Goal: Task Accomplishment & Management: Use online tool/utility

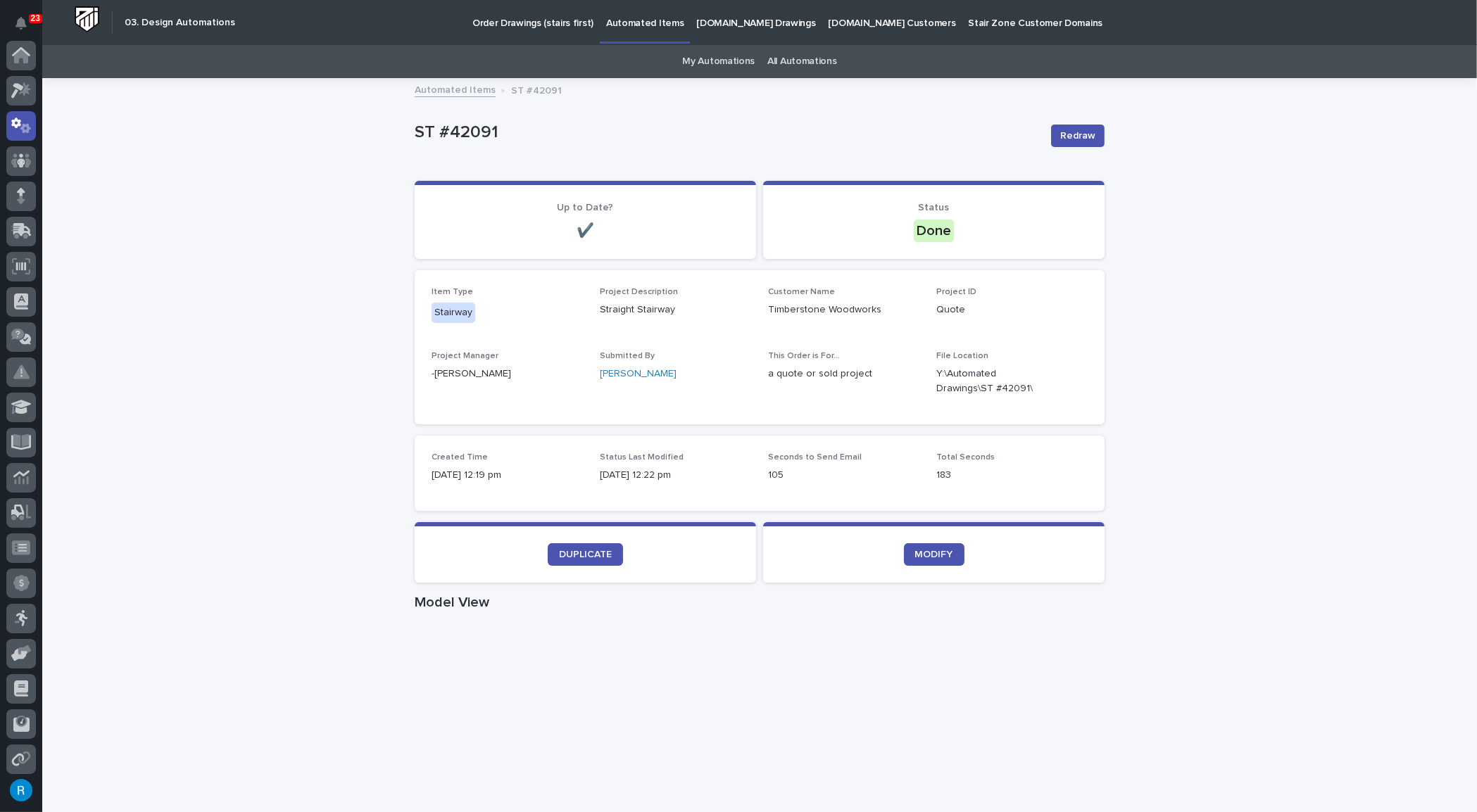
scroll to position [69, 0]
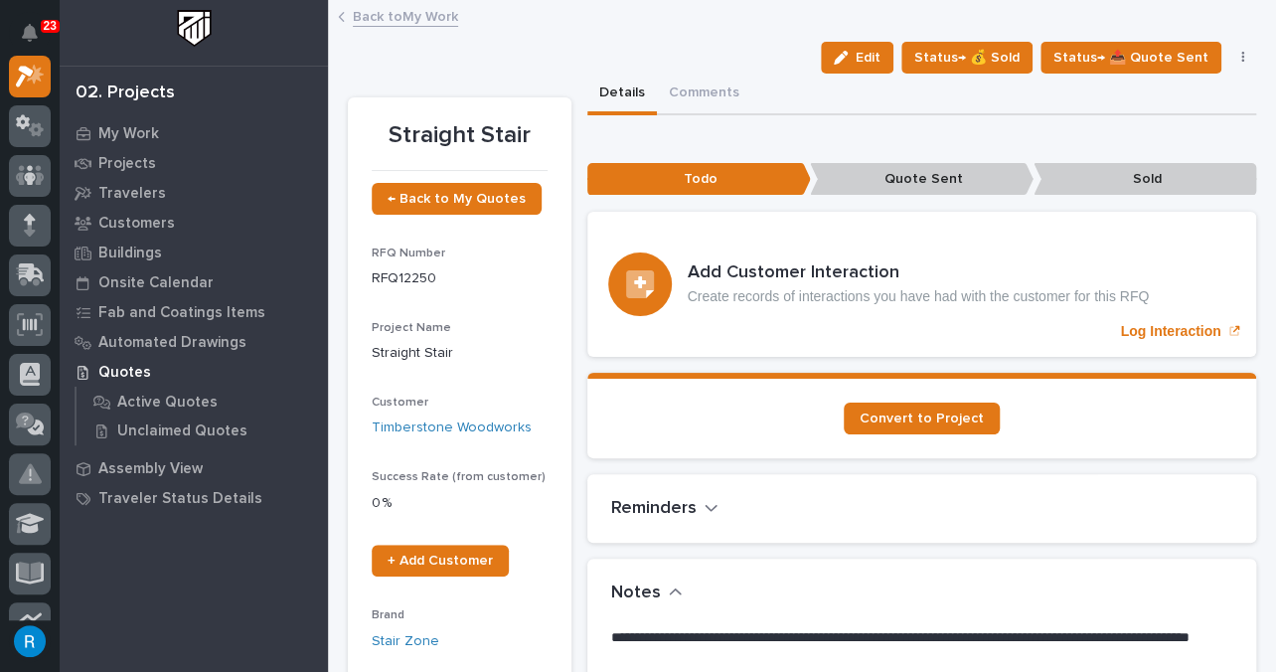
click at [368, 18] on link "Back to My Work" at bounding box center [405, 15] width 105 height 23
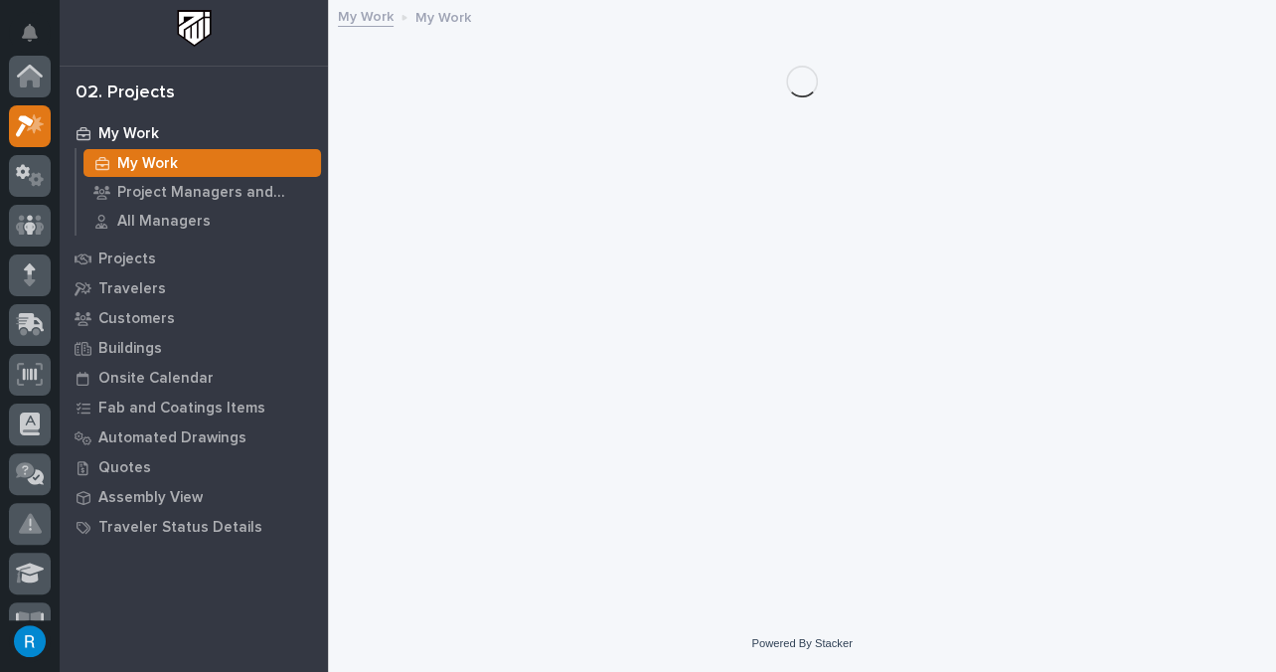
scroll to position [50, 0]
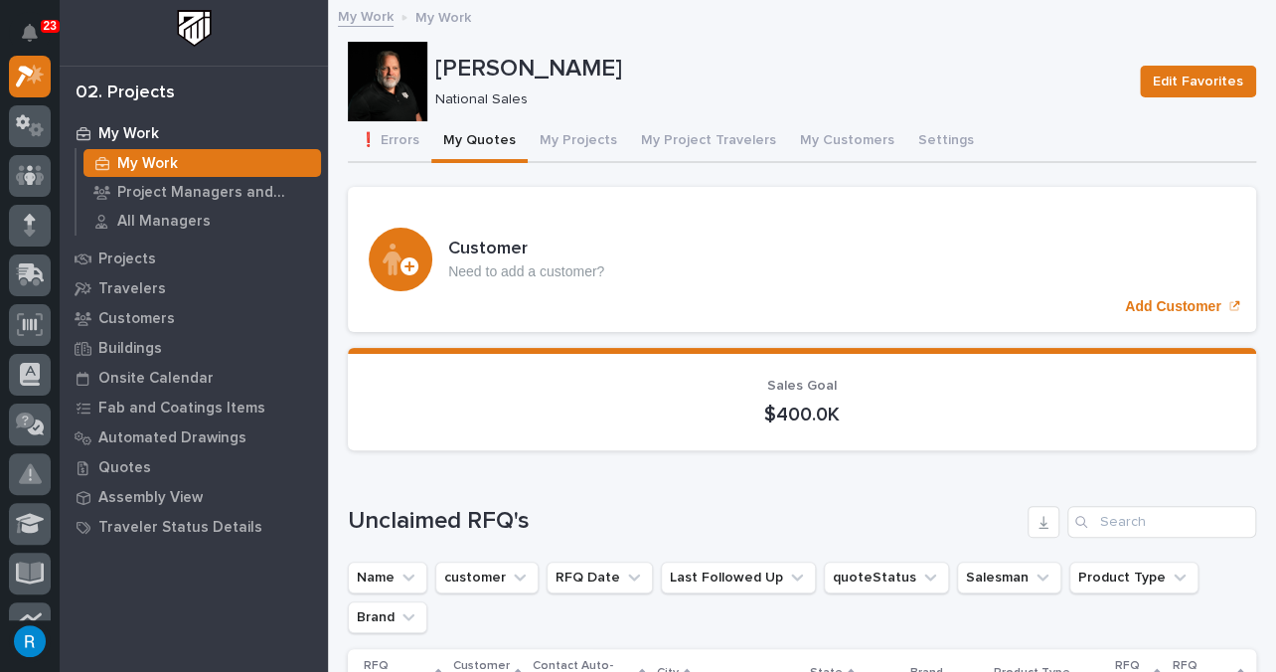
click at [480, 151] on button "My Quotes" at bounding box center [479, 142] width 96 height 42
click at [489, 137] on button "My Quotes" at bounding box center [479, 142] width 96 height 42
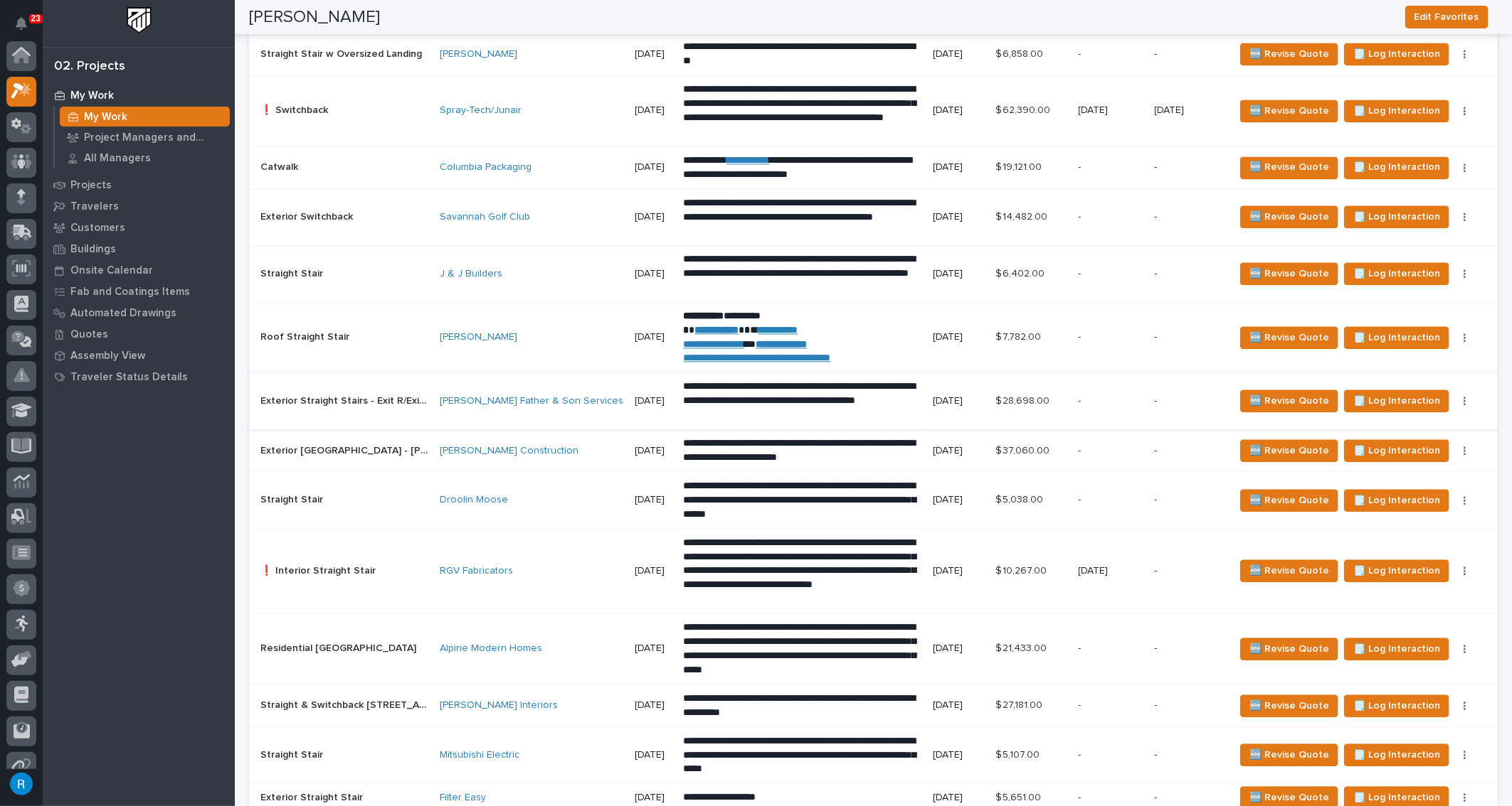
scroll to position [1939, 0]
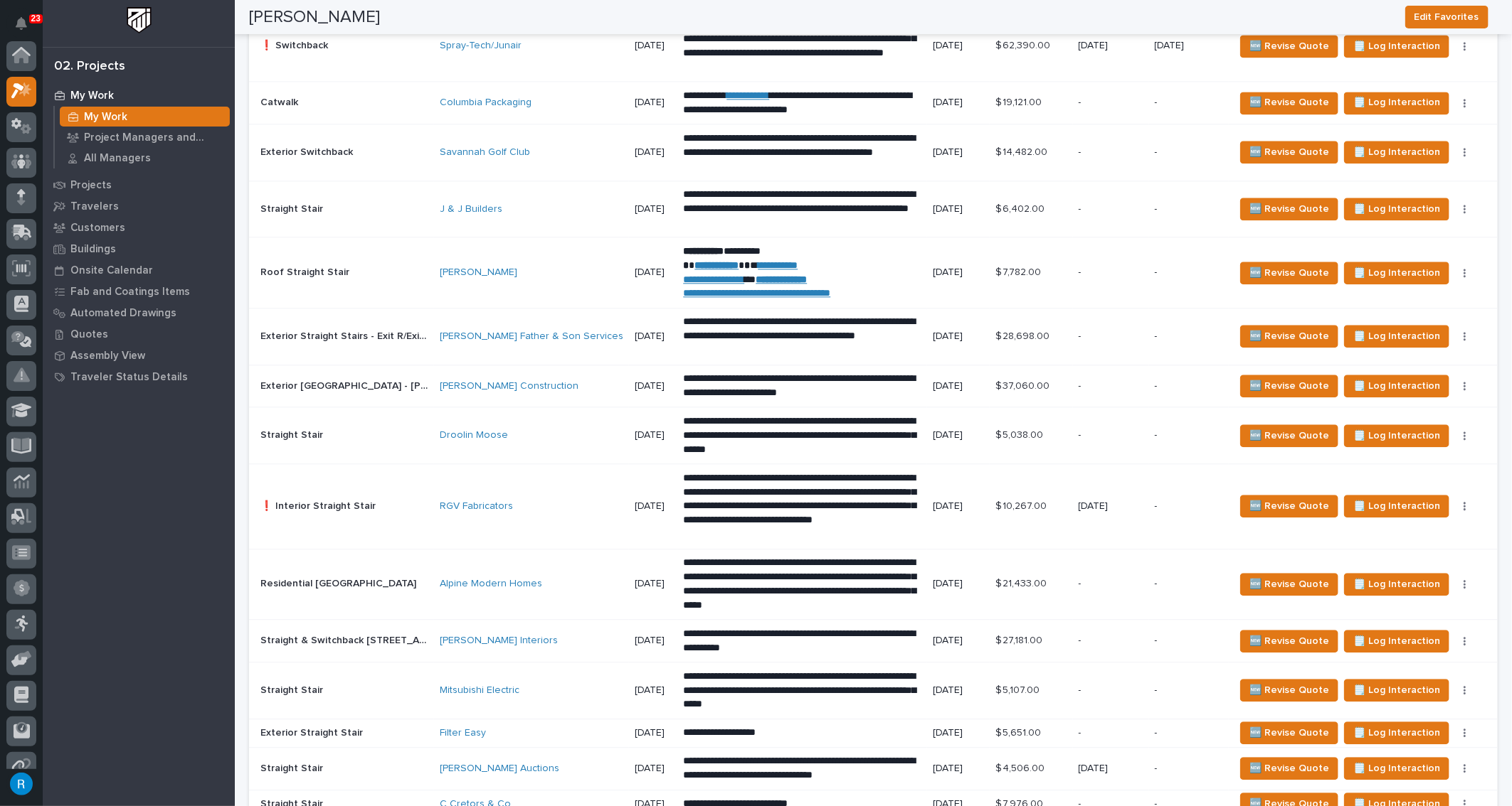
click at [531, 442] on div "RGV Fabricators" at bounding box center [531, 506] width 183 height 12
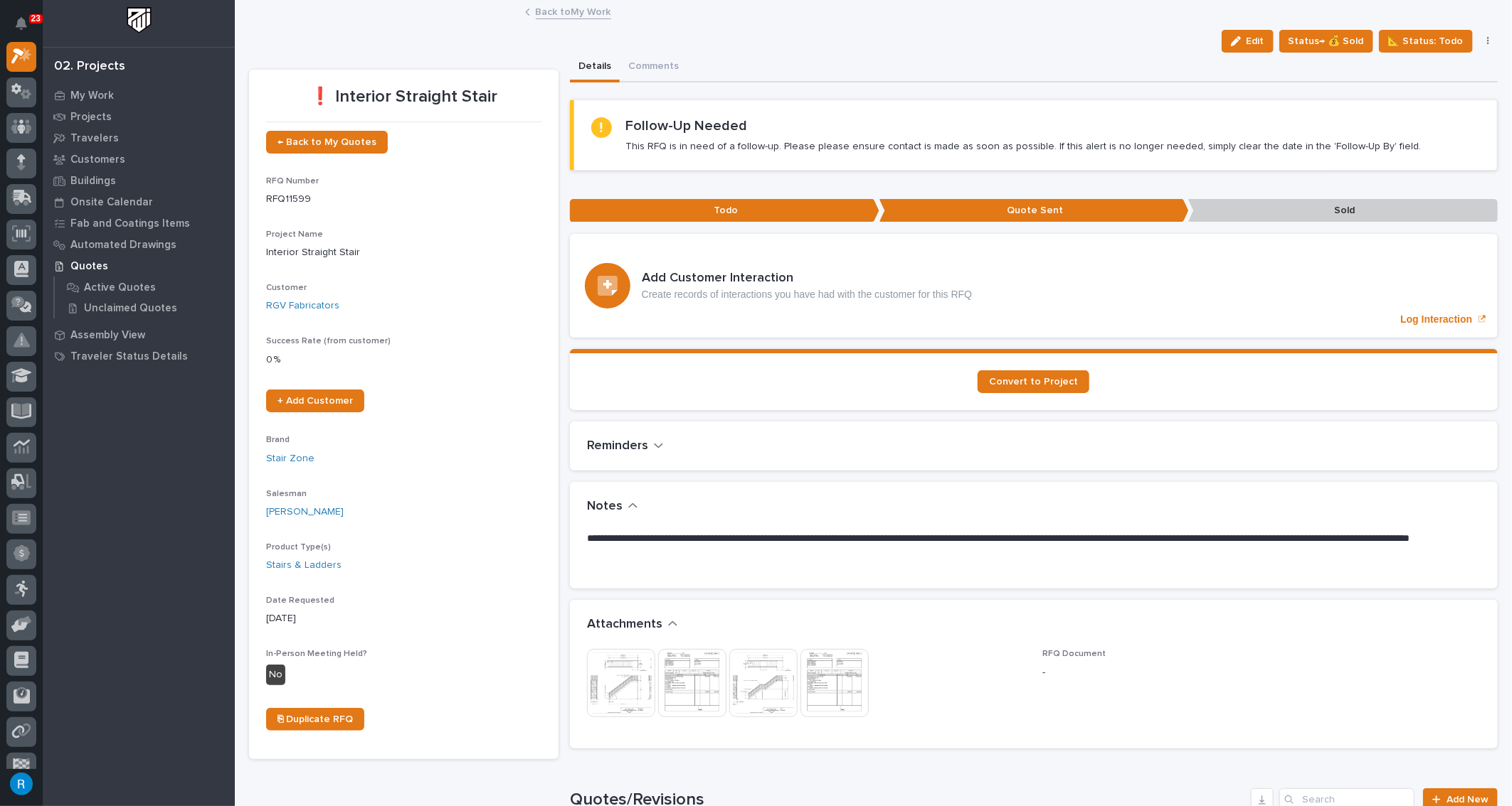
scroll to position [64, 0]
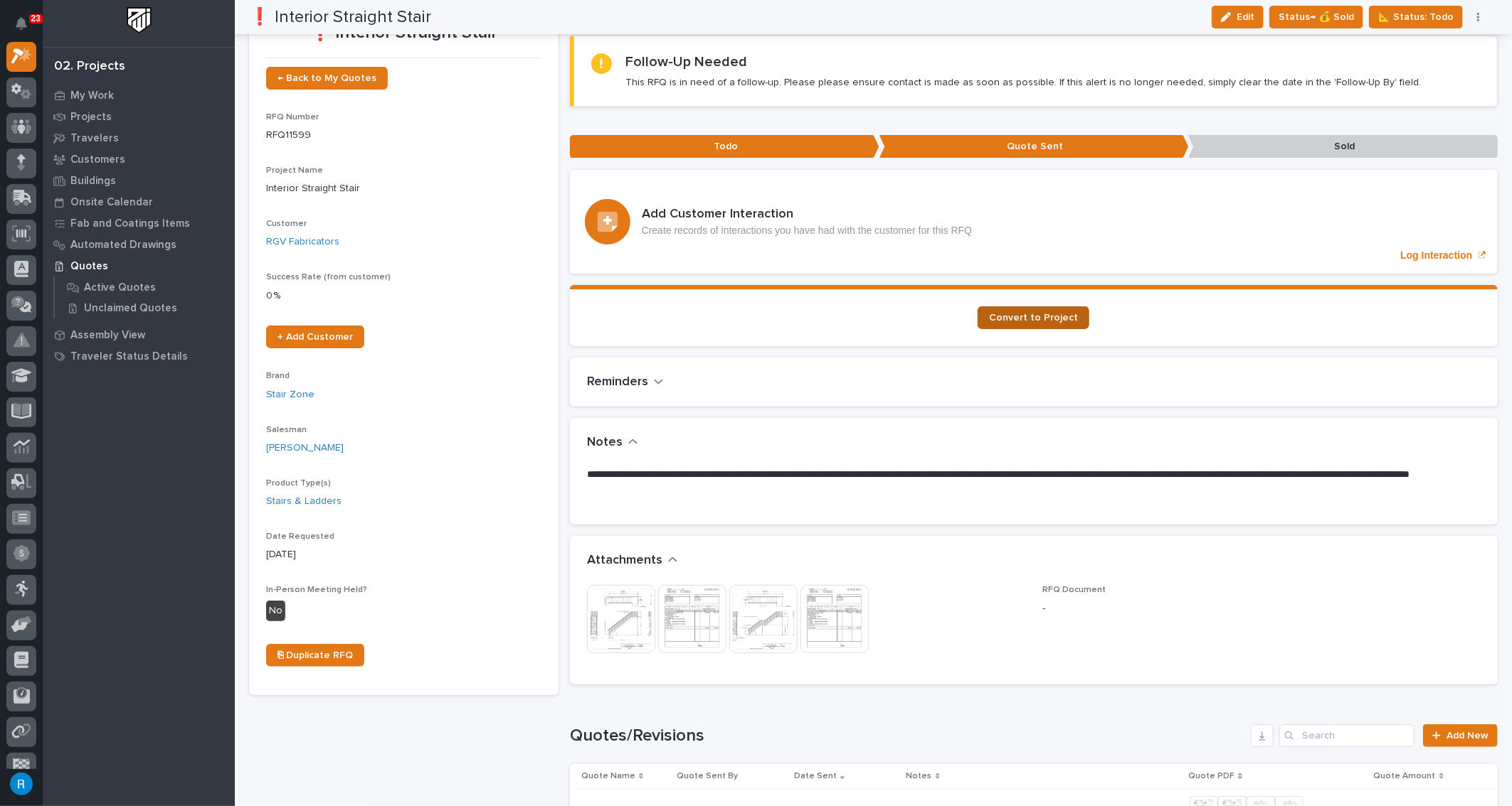
click at [916, 316] on span "Convert to Project" at bounding box center [1034, 318] width 89 height 10
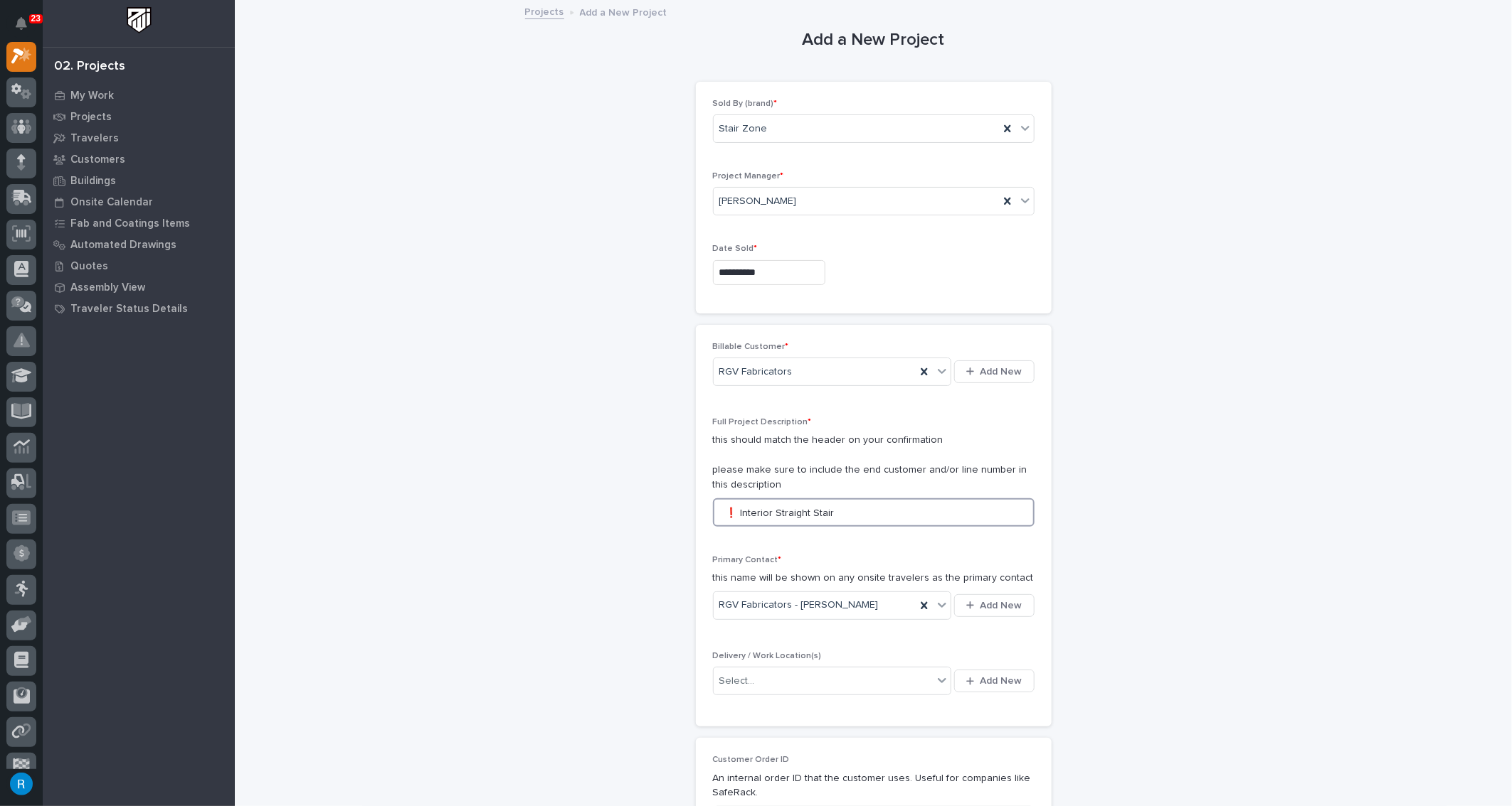
drag, startPoint x: 837, startPoint y: 513, endPoint x: 645, endPoint y: 497, distance: 192.7
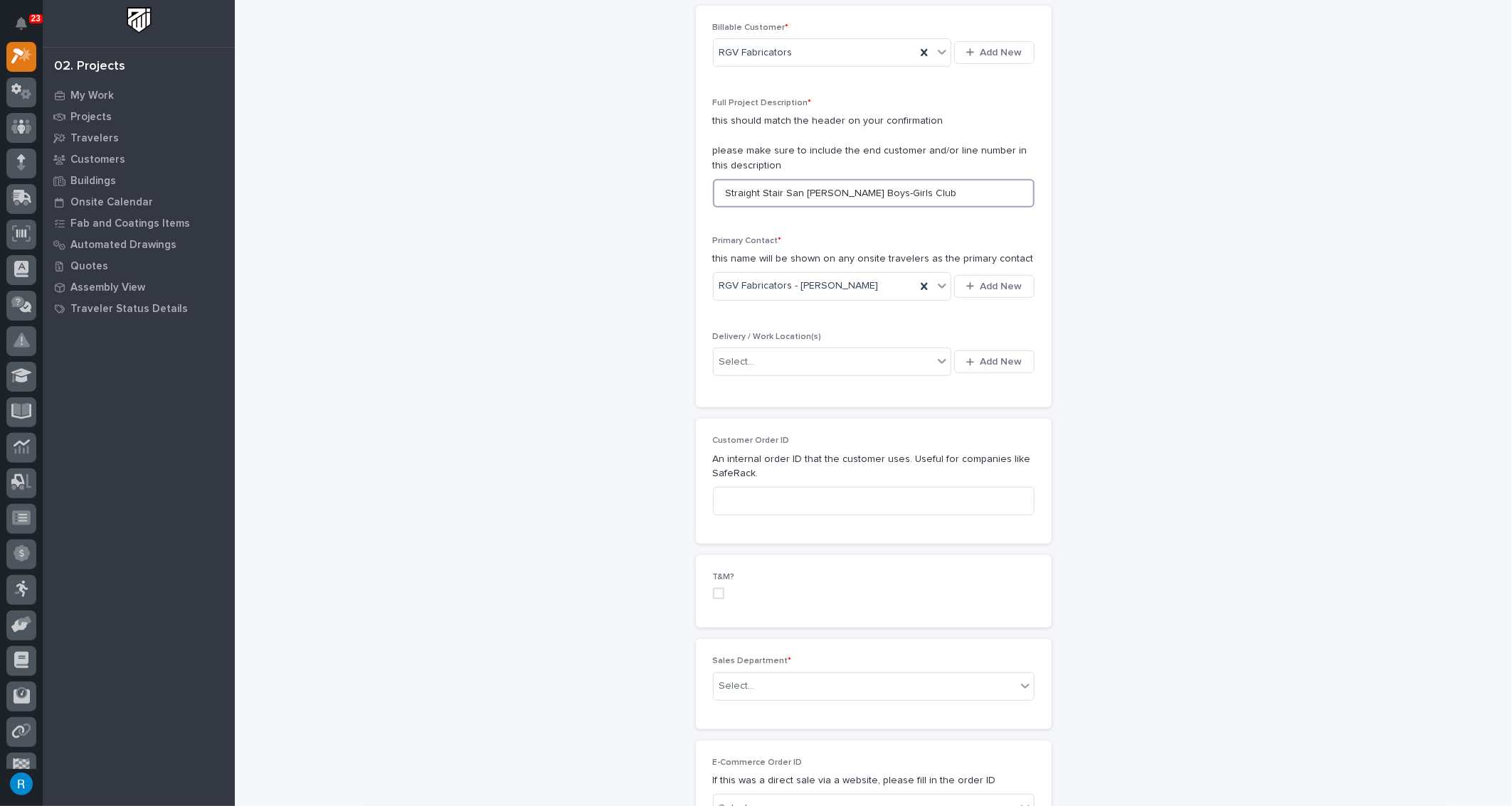
scroll to position [323, 0]
type input "Straight Stair San Juan Boys-Girls Club"
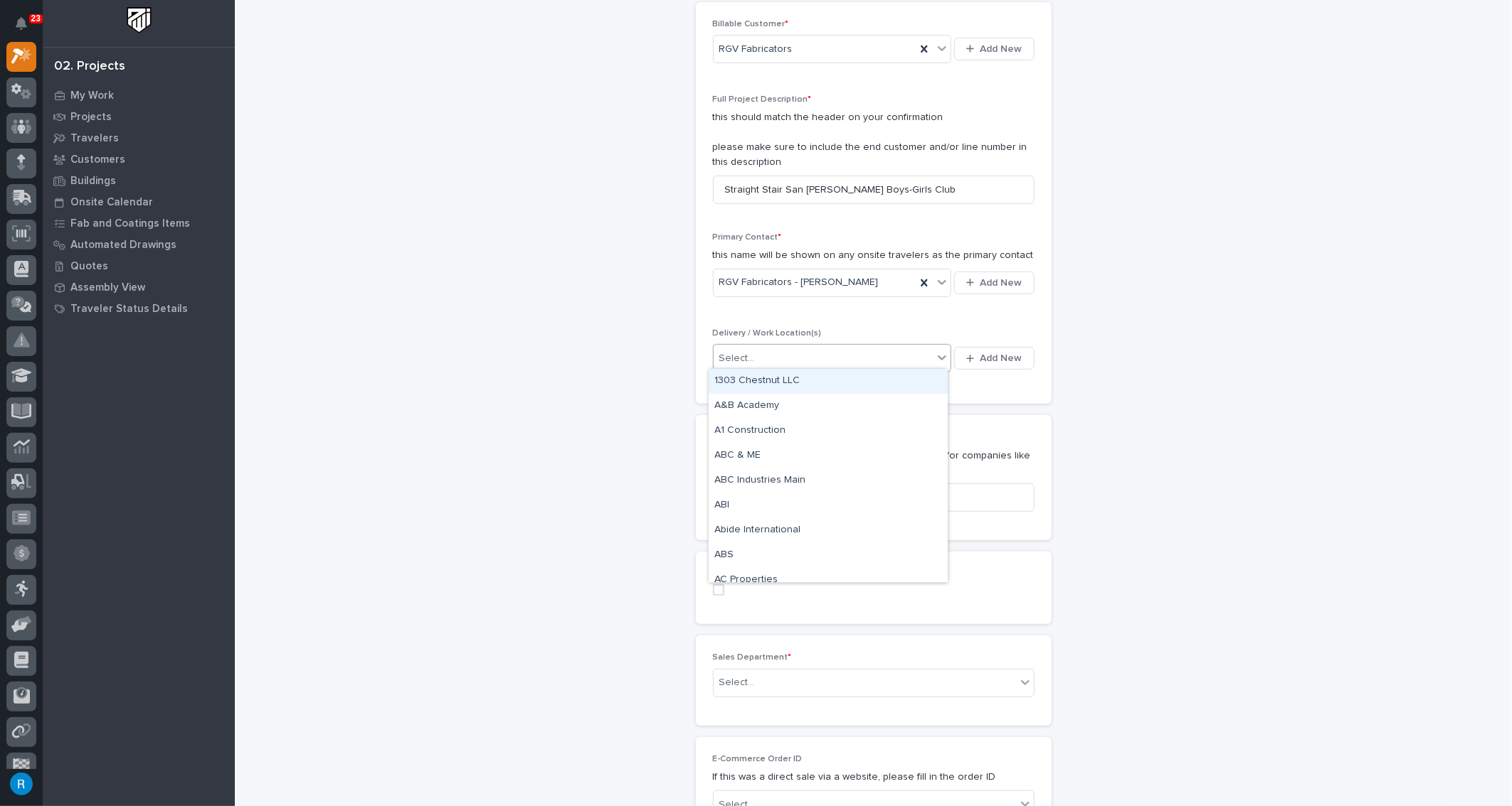
click at [938, 356] on icon at bounding box center [942, 358] width 9 height 5
click at [822, 349] on div "Select..." at bounding box center [823, 359] width 220 height 24
type input "***"
click at [741, 349] on div "Select..." at bounding box center [823, 359] width 220 height 24
click at [784, 355] on div "Select..." at bounding box center [823, 359] width 220 height 24
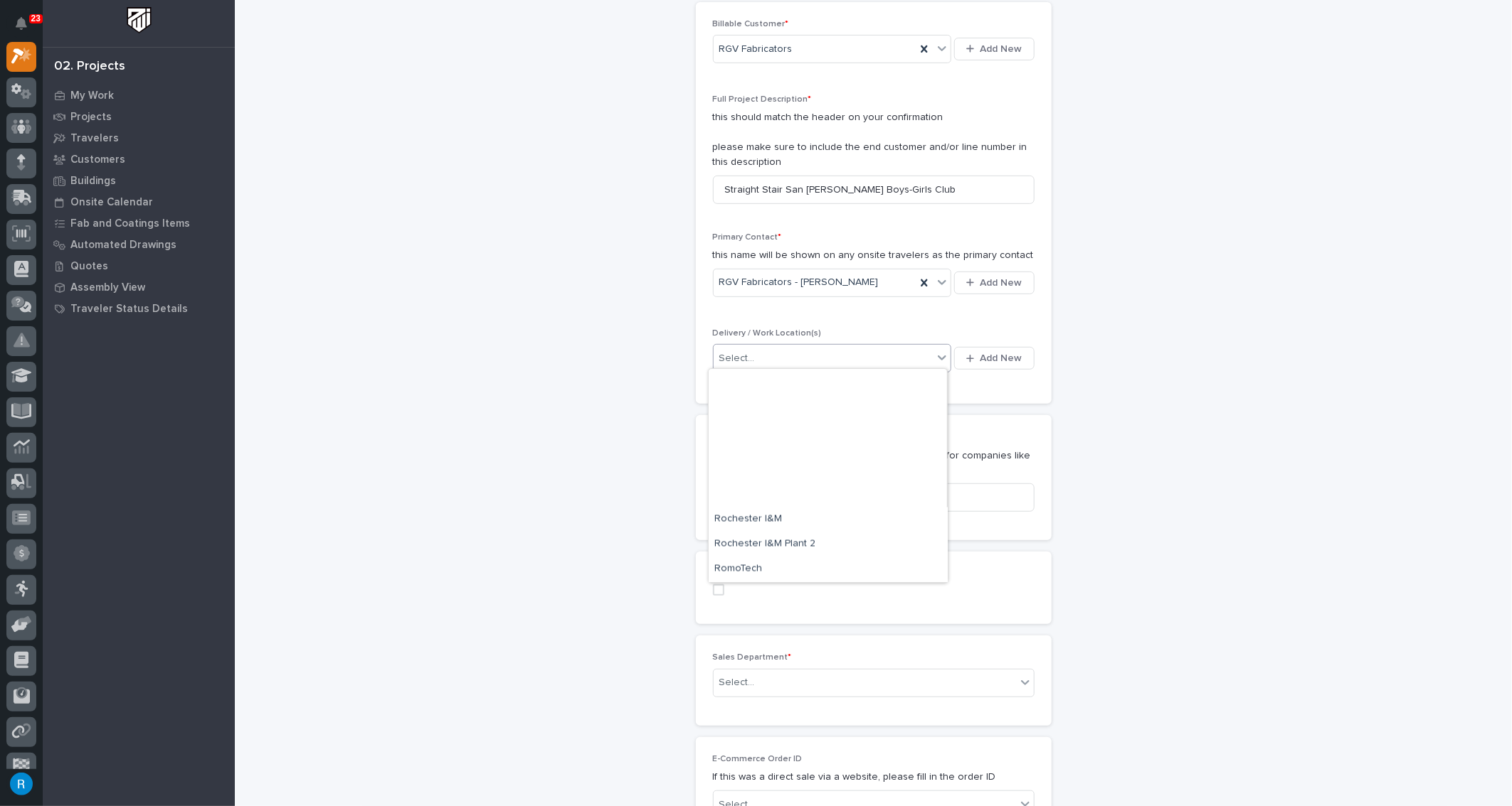
scroll to position [18668, 0]
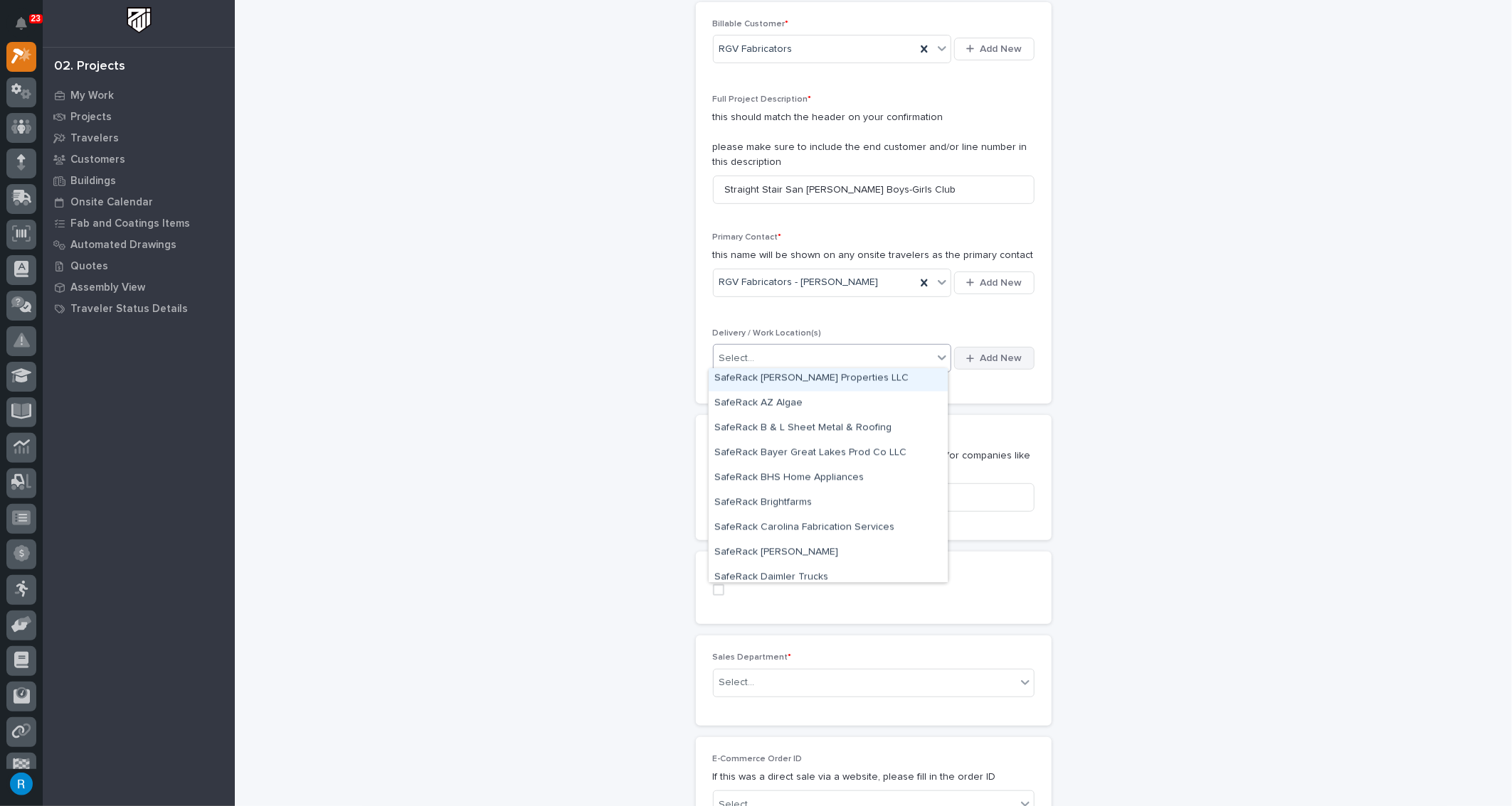
click at [1005, 357] on span "Add New" at bounding box center [1001, 359] width 42 height 13
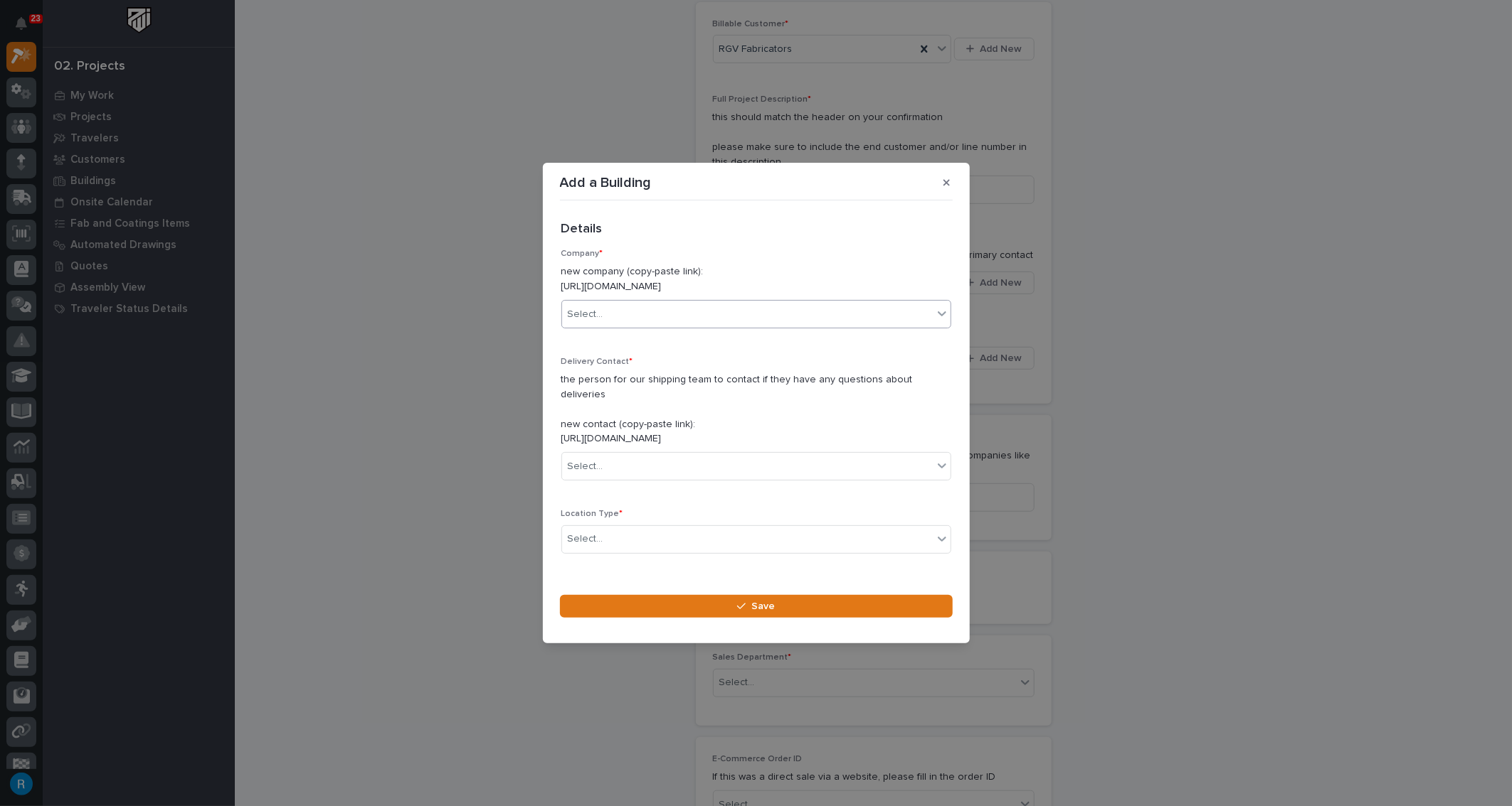
click at [649, 319] on div "Select..." at bounding box center [748, 314] width 371 height 24
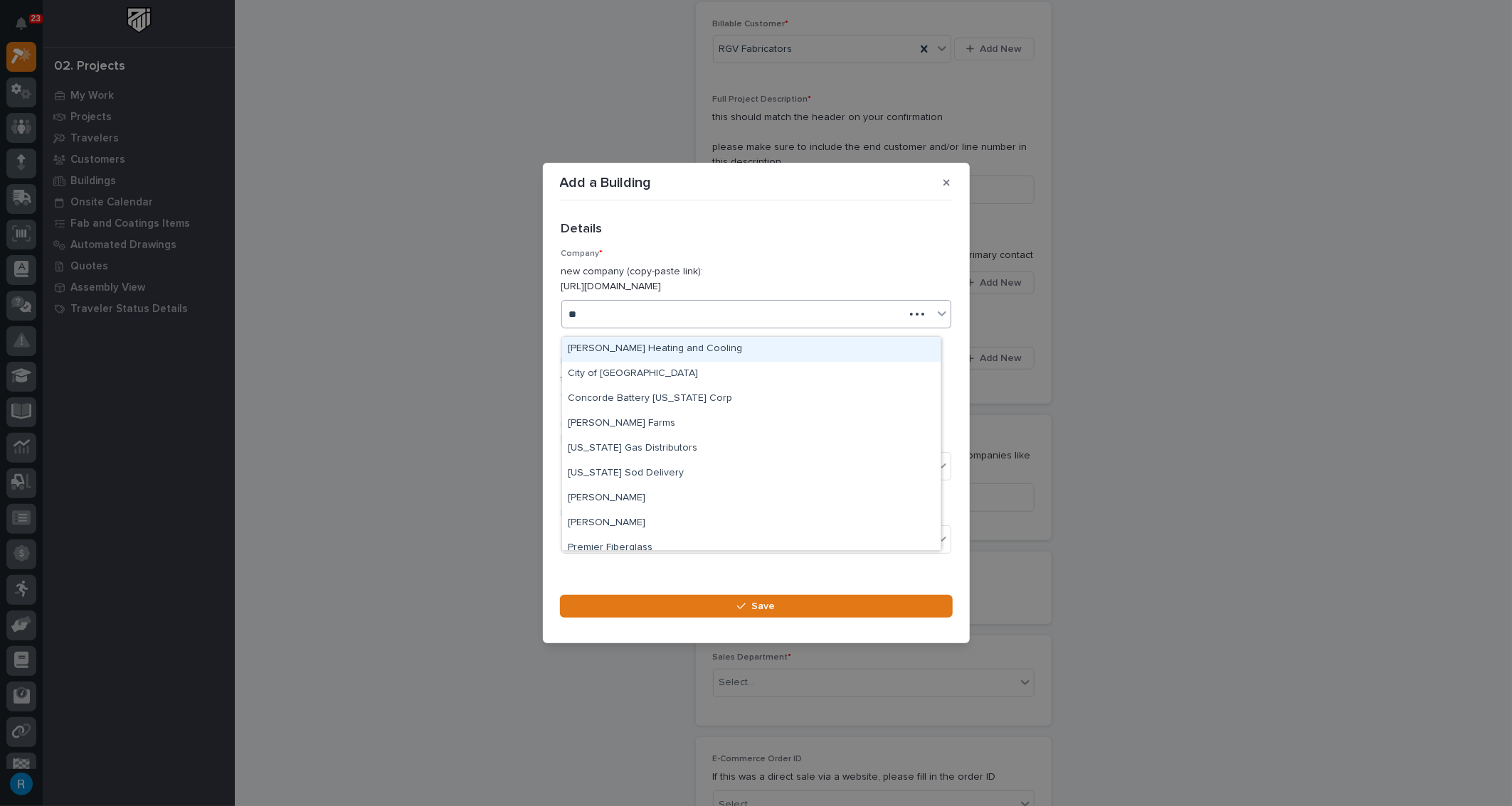
type input "***"
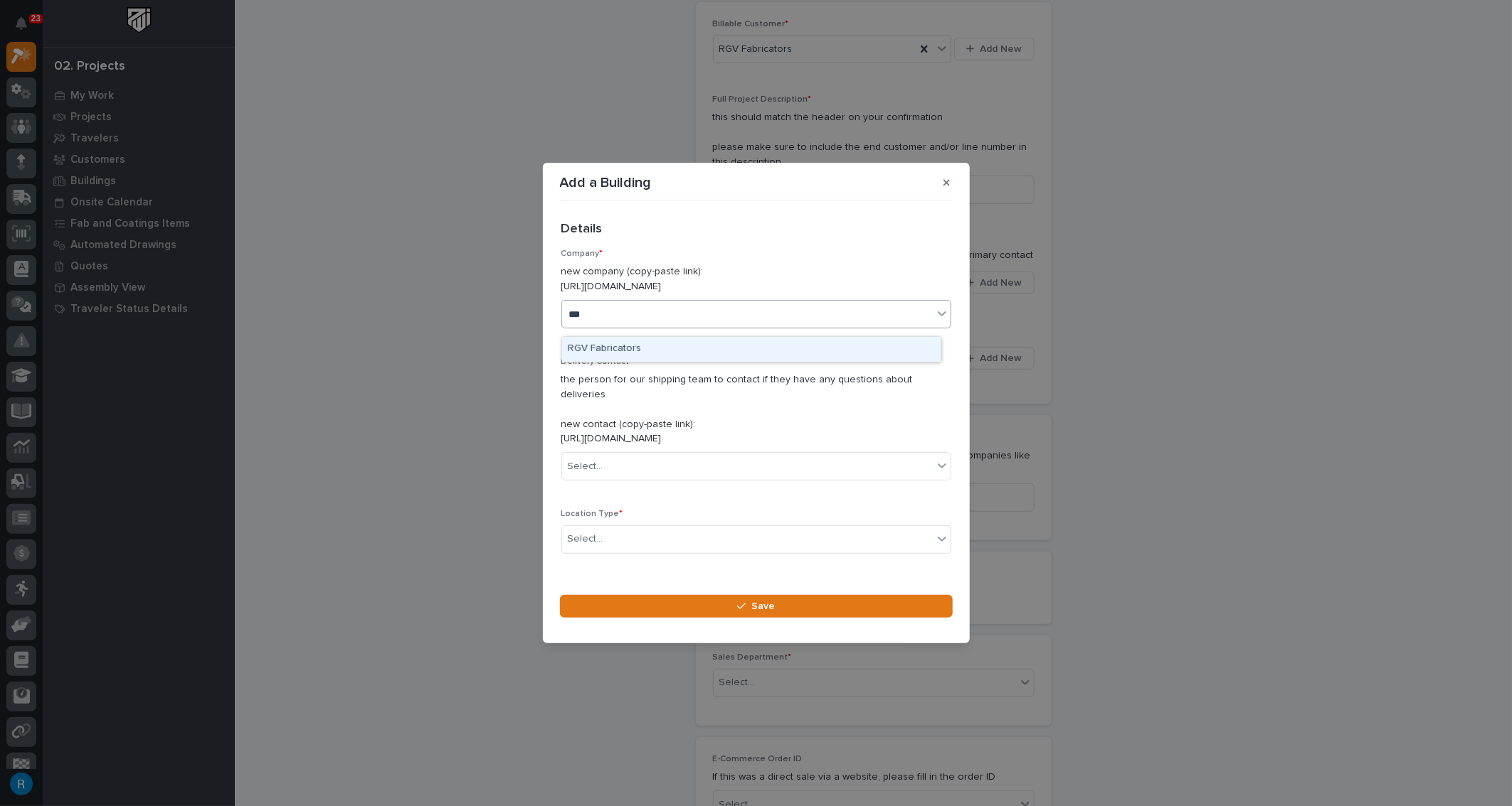
click at [609, 350] on div "RGV Fabricators" at bounding box center [751, 349] width 378 height 25
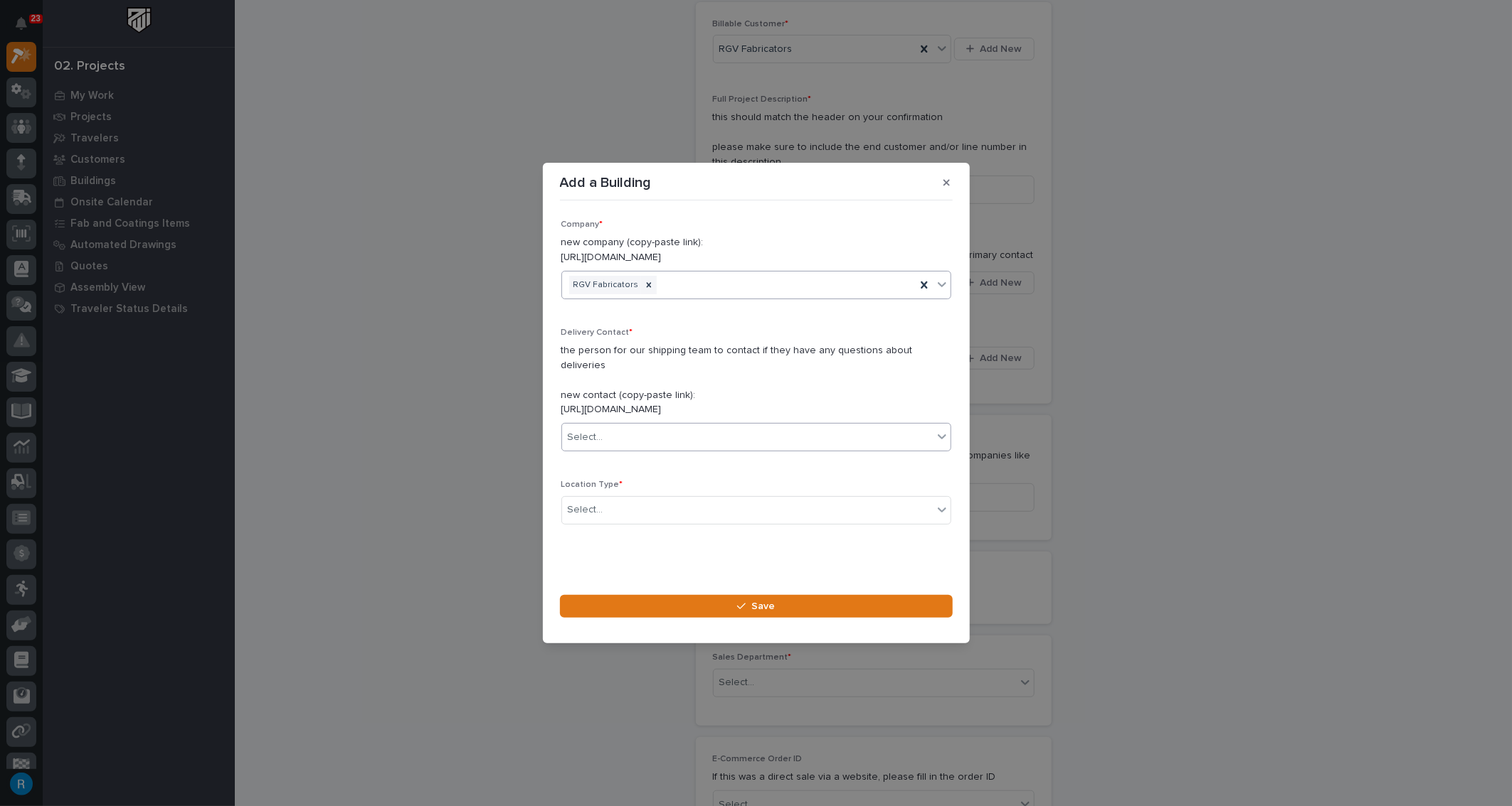
scroll to position [38, 0]
click at [703, 499] on div "Select..." at bounding box center [748, 501] width 371 height 24
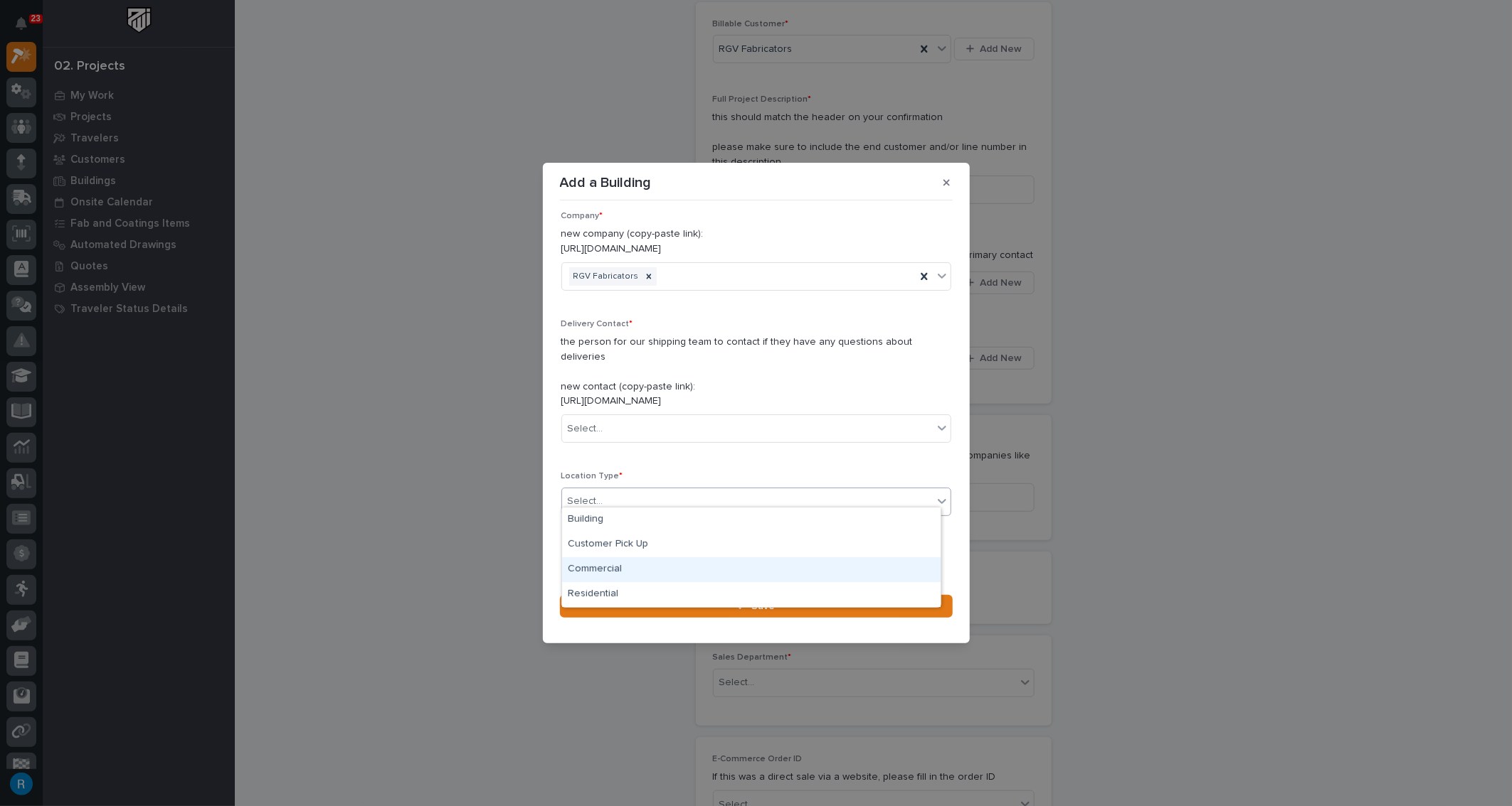
click at [592, 568] on div "Commercial" at bounding box center [751, 570] width 378 height 25
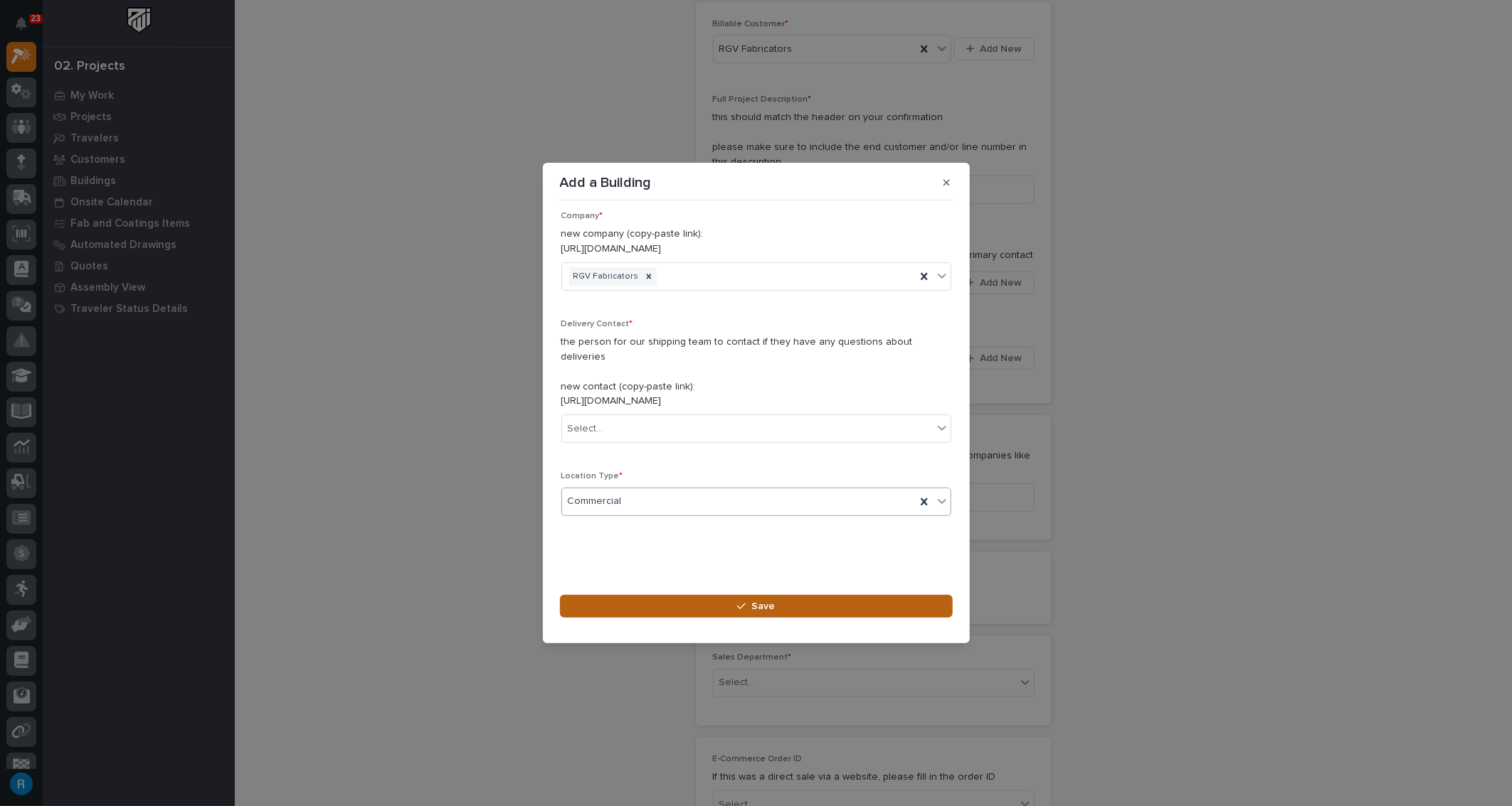
click at [751, 601] on div "button" at bounding box center [744, 606] width 14 height 10
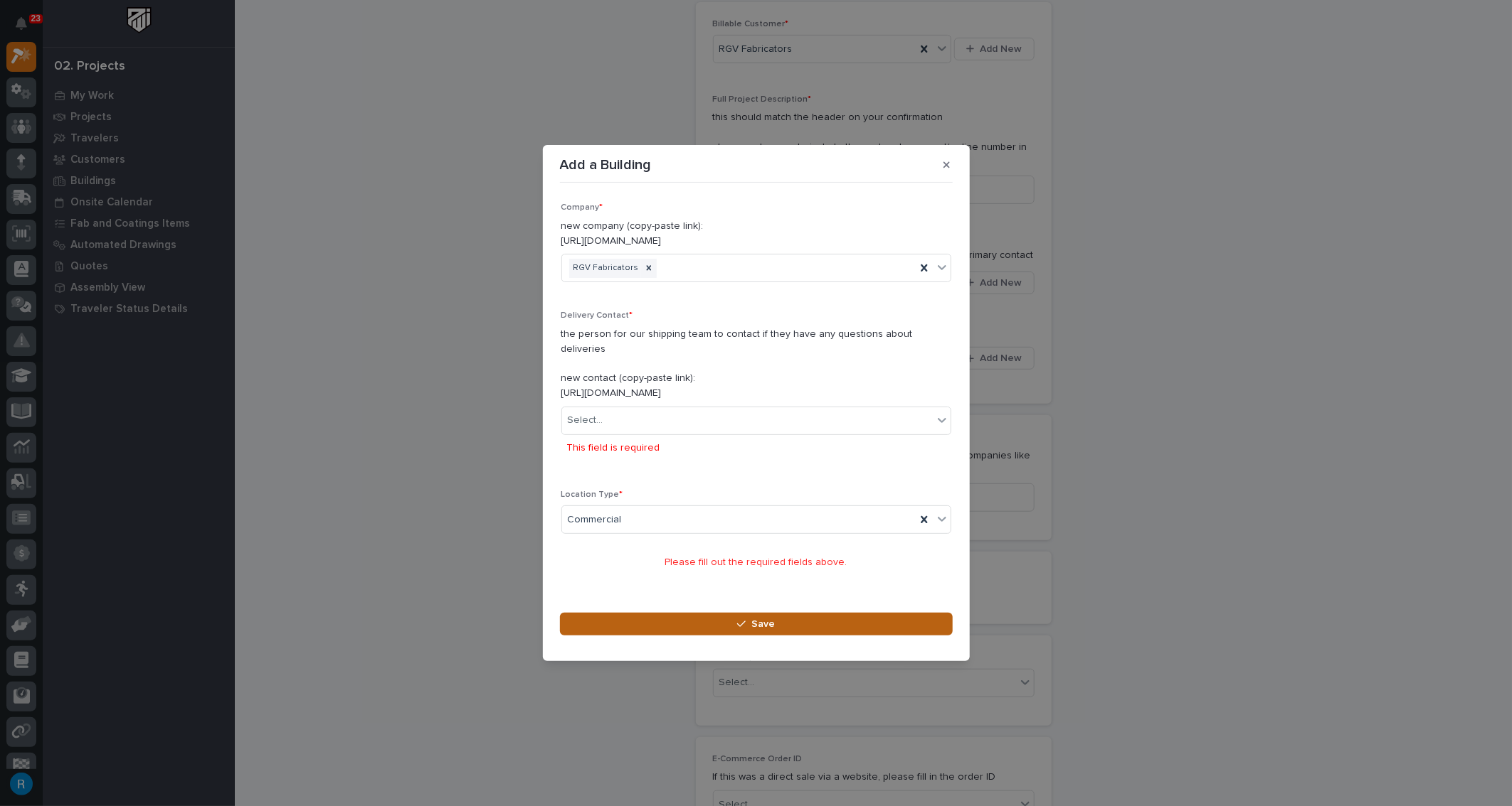
scroll to position [18, 0]
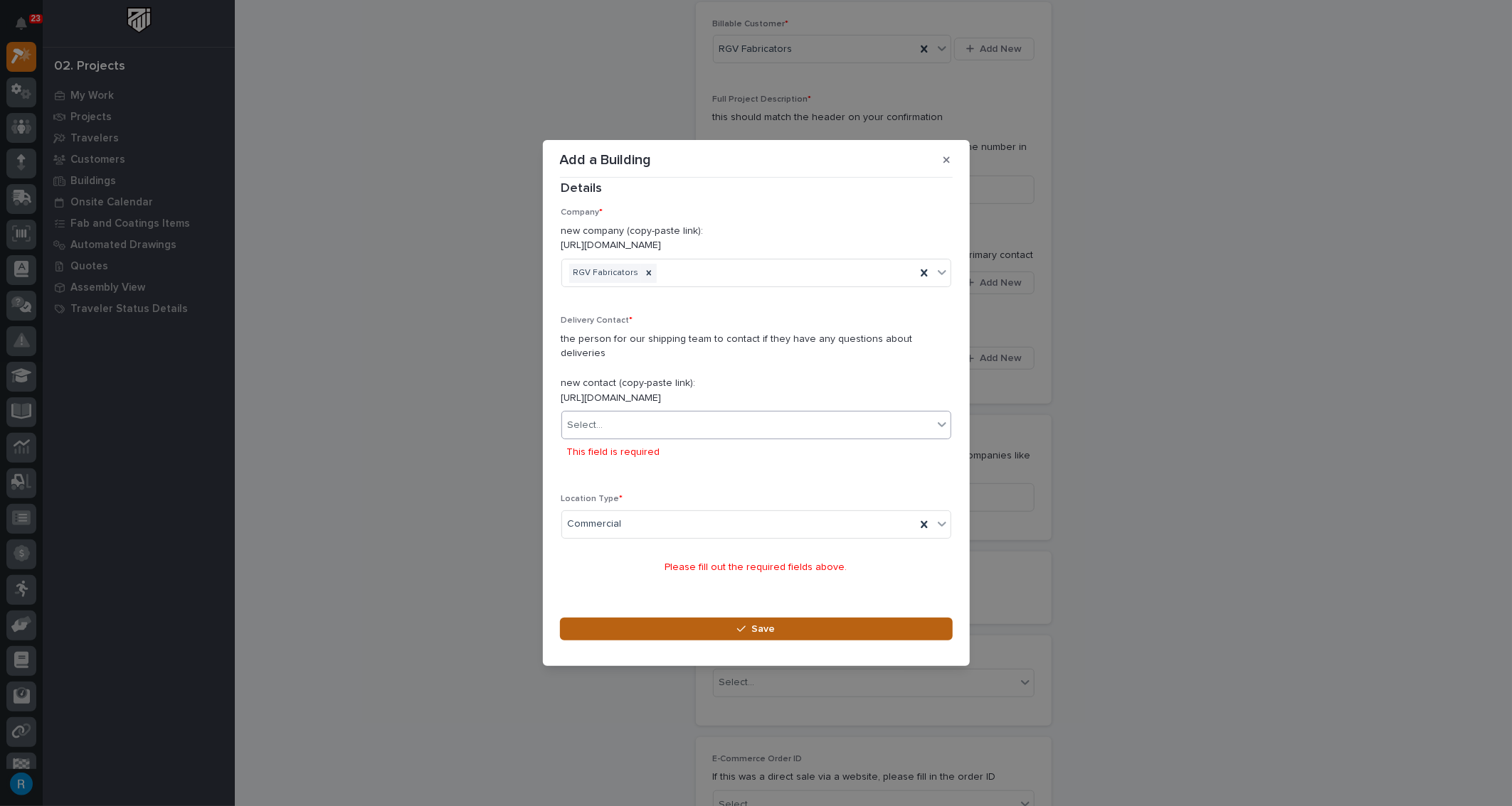
click at [650, 418] on div "Select..." at bounding box center [748, 425] width 371 height 24
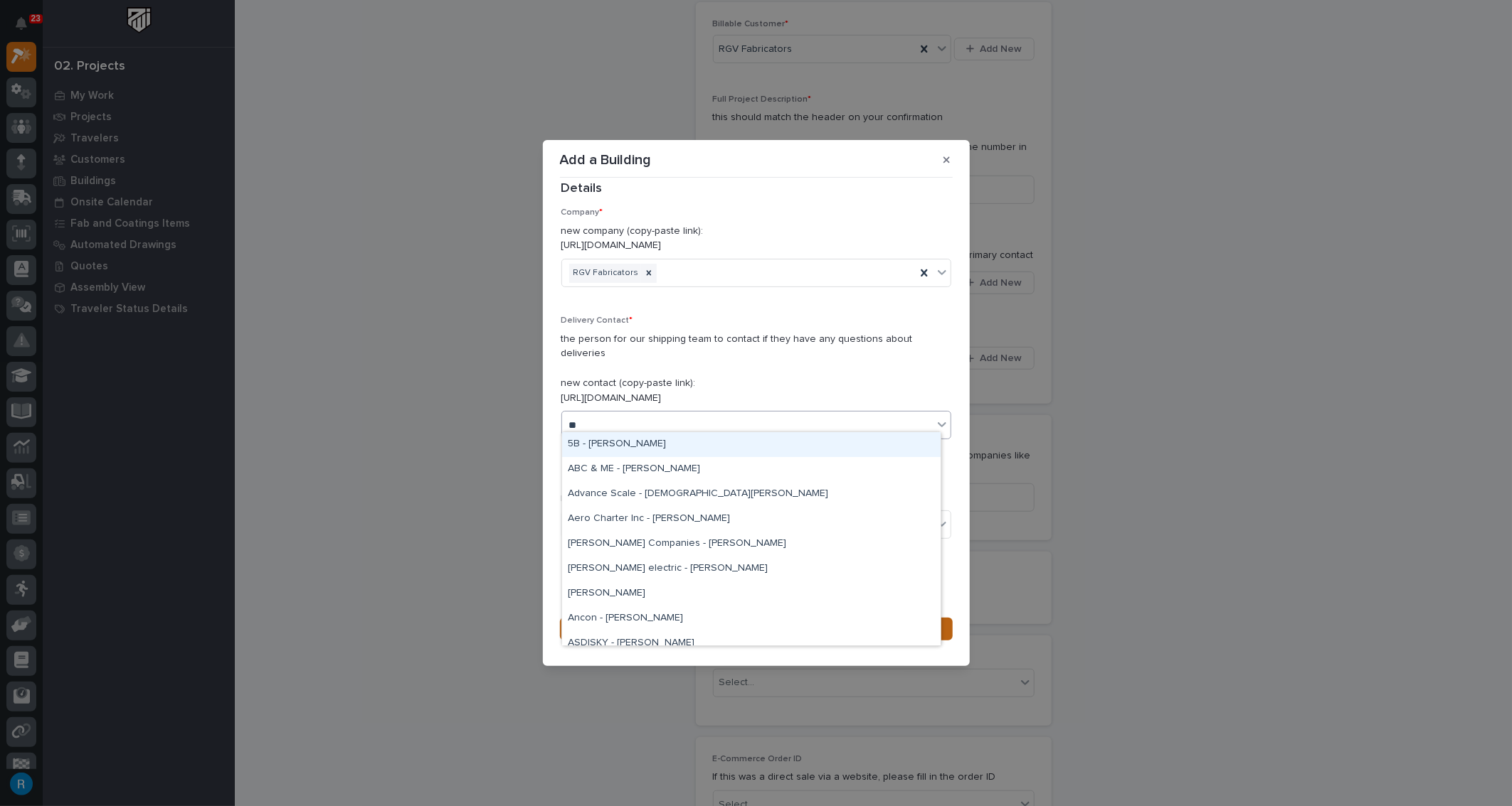
type input "*"
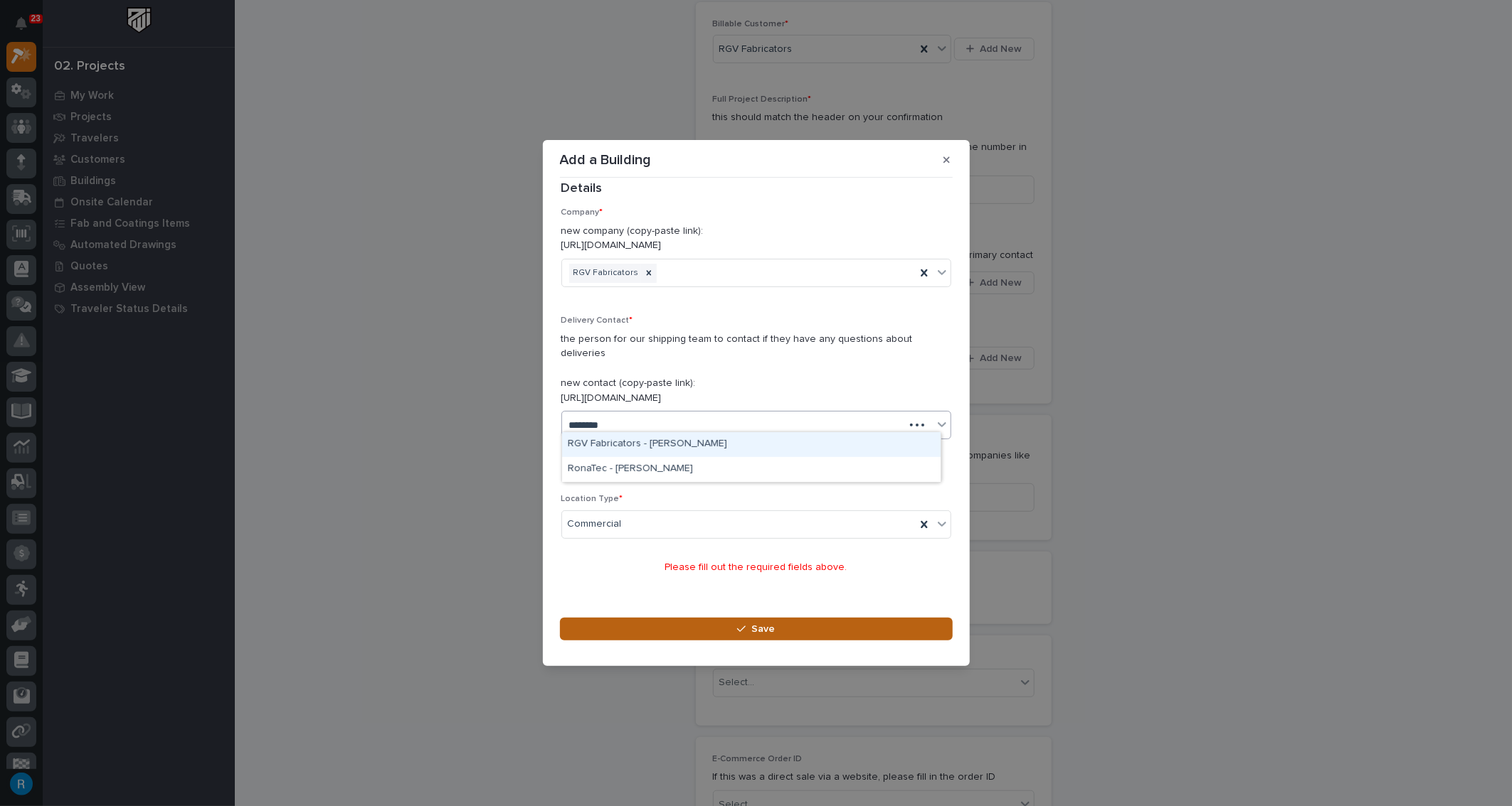
type input "*********"
click at [680, 438] on div "RGV Fabricators - Chris Sarellano" at bounding box center [751, 445] width 378 height 25
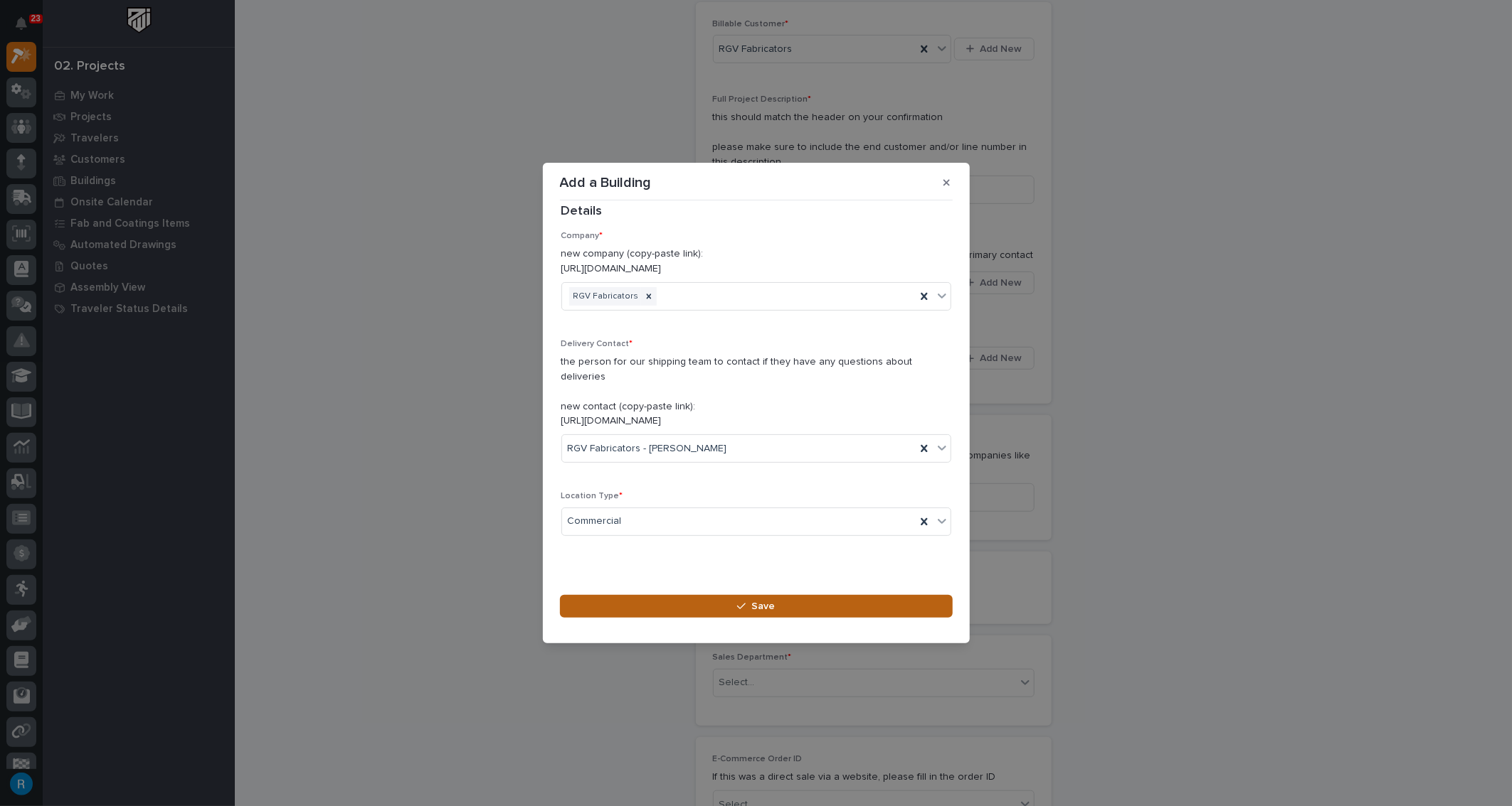
click at [751, 600] on span "Save" at bounding box center [763, 606] width 24 height 13
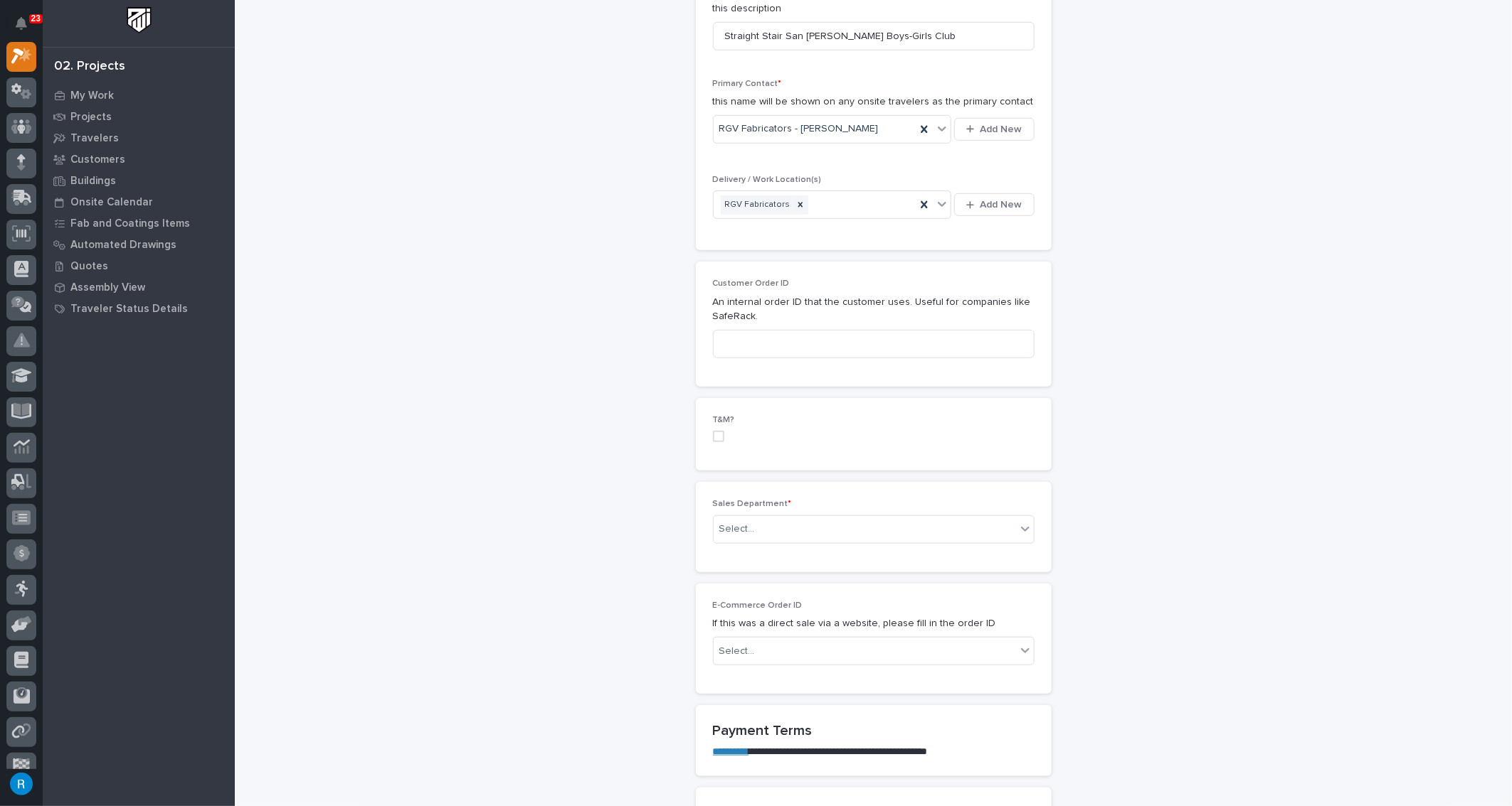
scroll to position [517, 0]
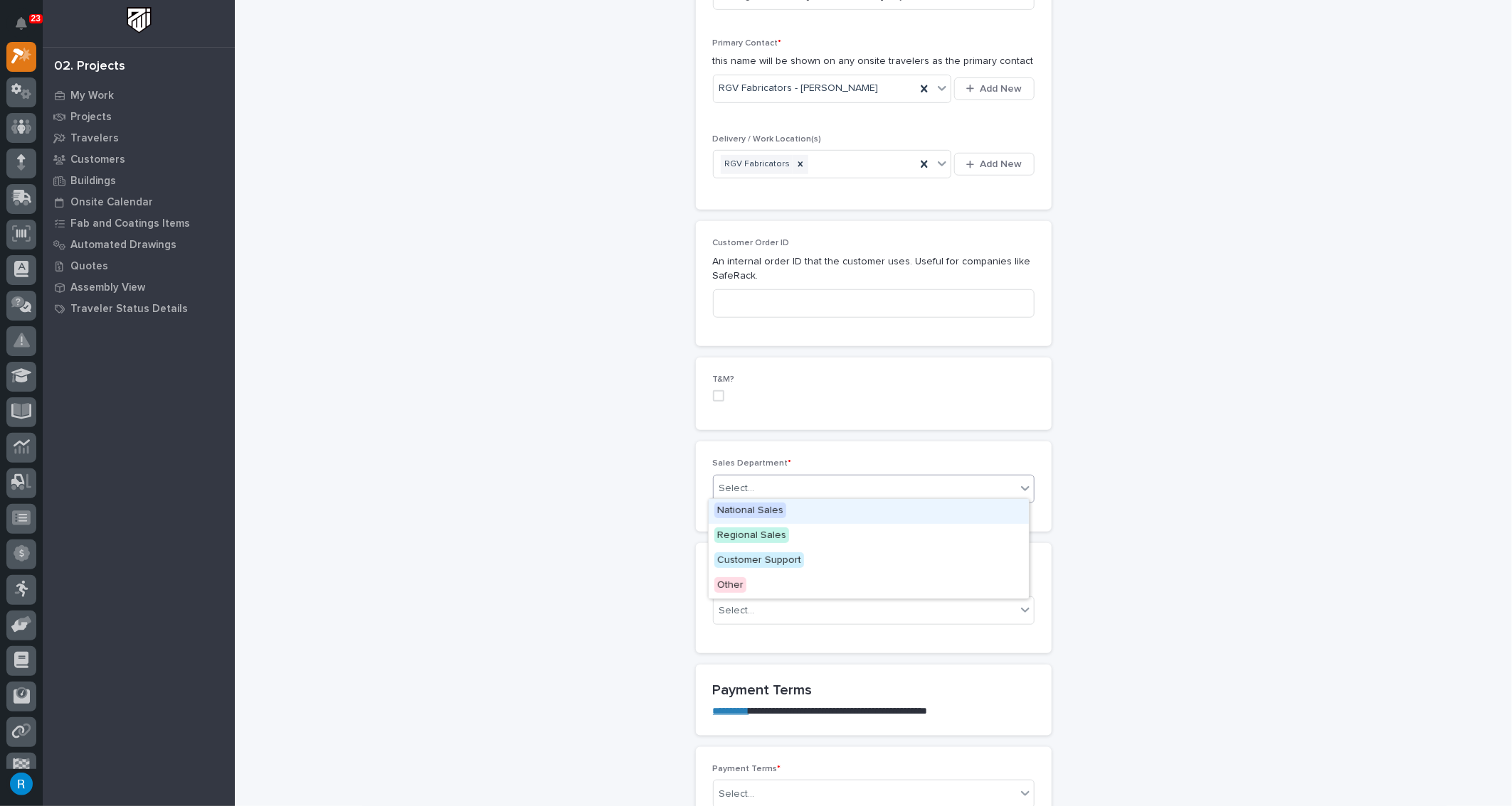
click at [806, 494] on div "Select..." at bounding box center [865, 489] width 302 height 24
click at [751, 511] on span "National Sales" at bounding box center [750, 510] width 72 height 16
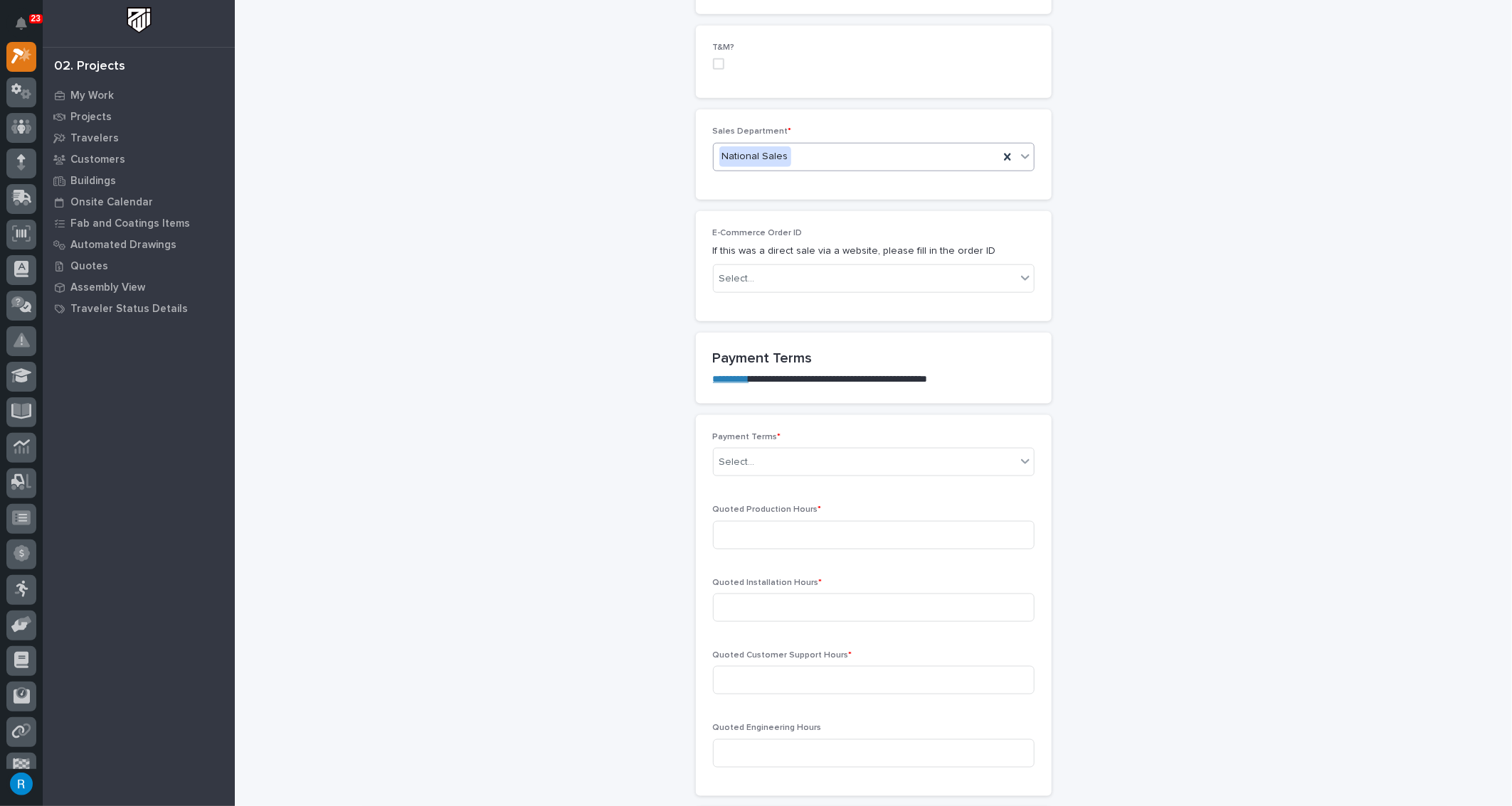
scroll to position [905, 0]
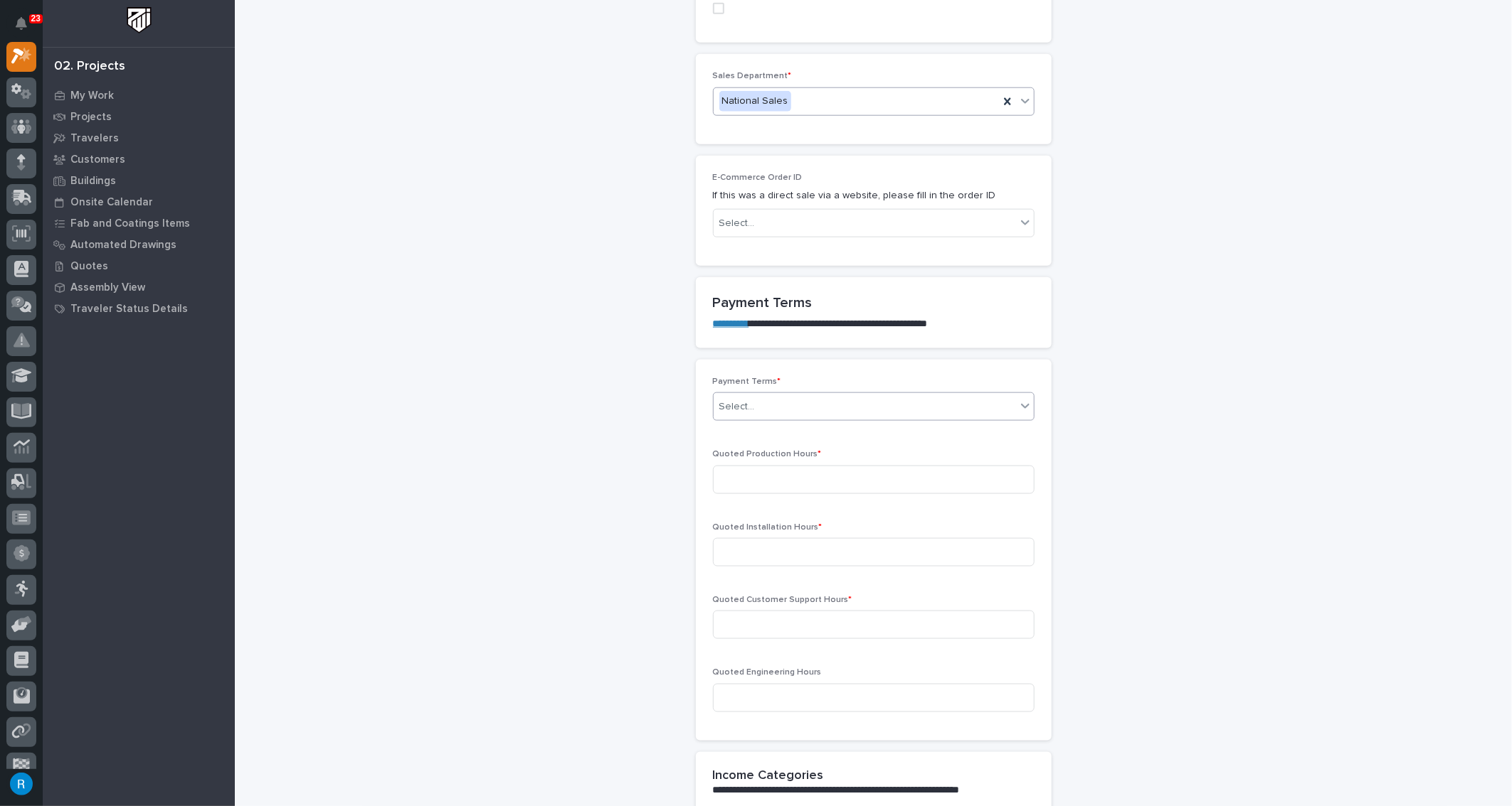
click at [799, 403] on div "Select..." at bounding box center [865, 407] width 302 height 24
click at [741, 525] on div "Net 30" at bounding box center [868, 528] width 320 height 25
click at [819, 467] on input at bounding box center [873, 480] width 322 height 29
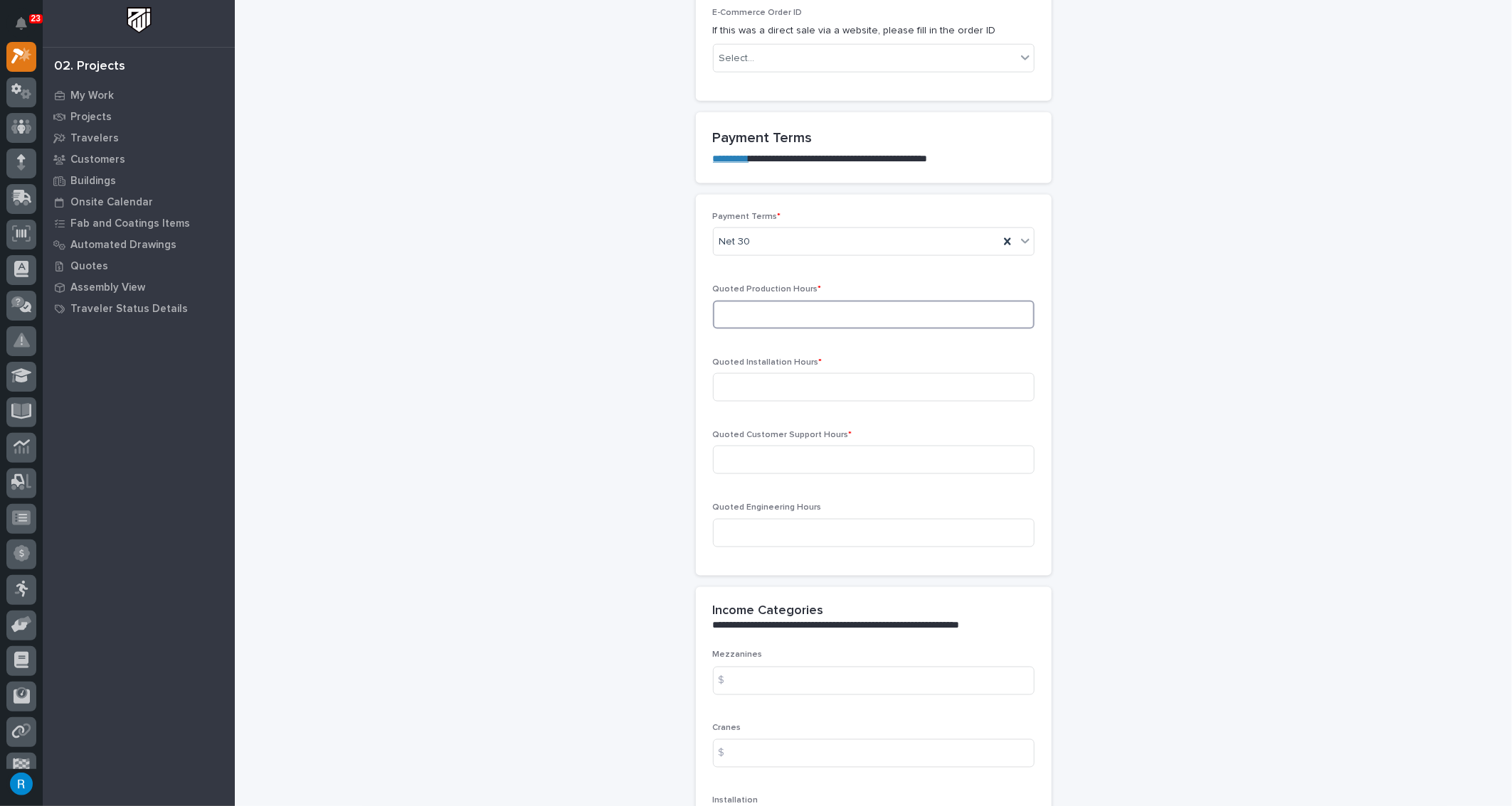
scroll to position [1099, 0]
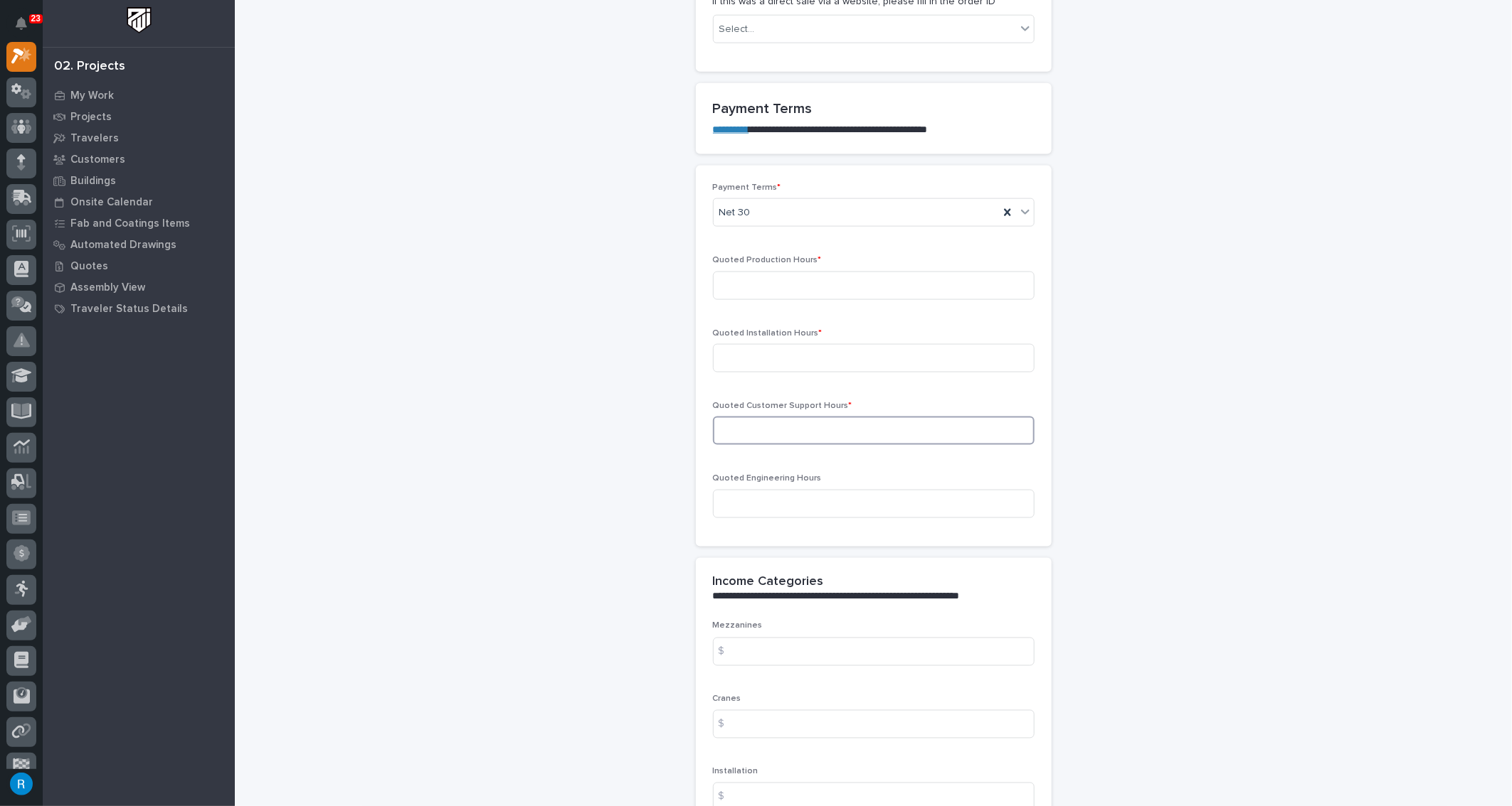
click at [775, 425] on input at bounding box center [873, 431] width 322 height 29
type input "0"
click at [724, 350] on input at bounding box center [873, 359] width 322 height 29
type input "0"
click at [726, 279] on input at bounding box center [873, 286] width 322 height 29
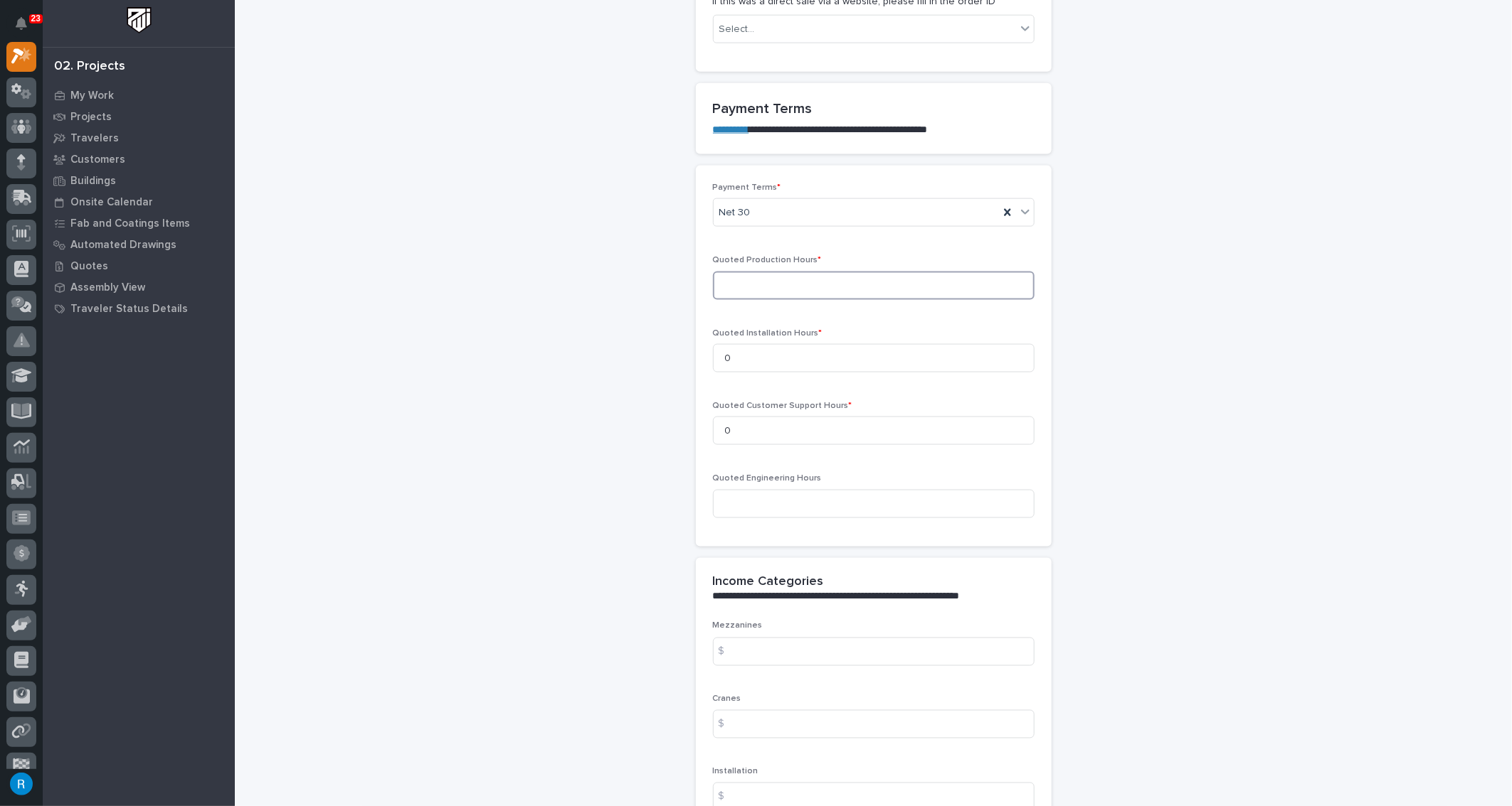
click at [723, 279] on input at bounding box center [873, 286] width 322 height 29
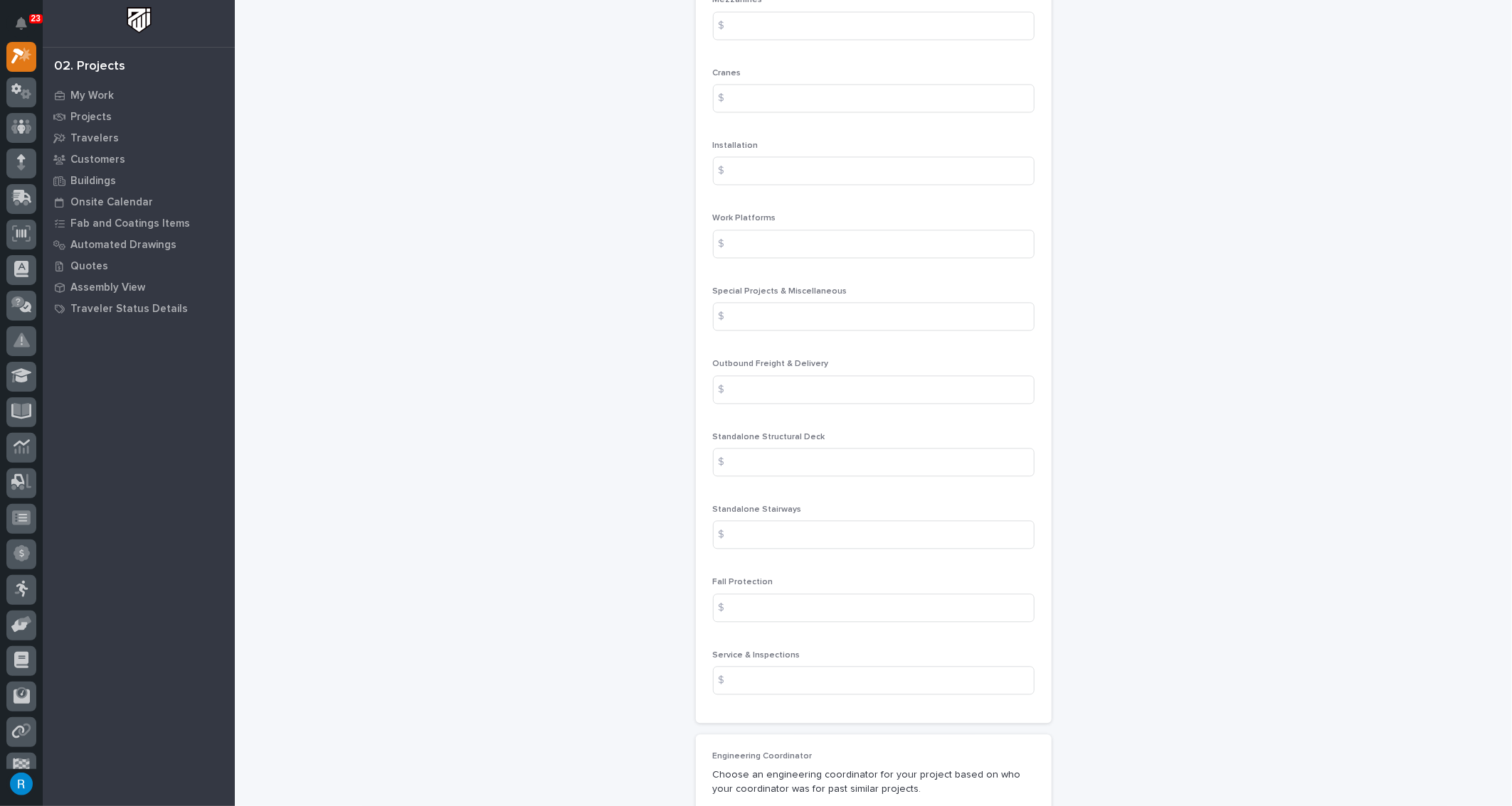
scroll to position [1745, 0]
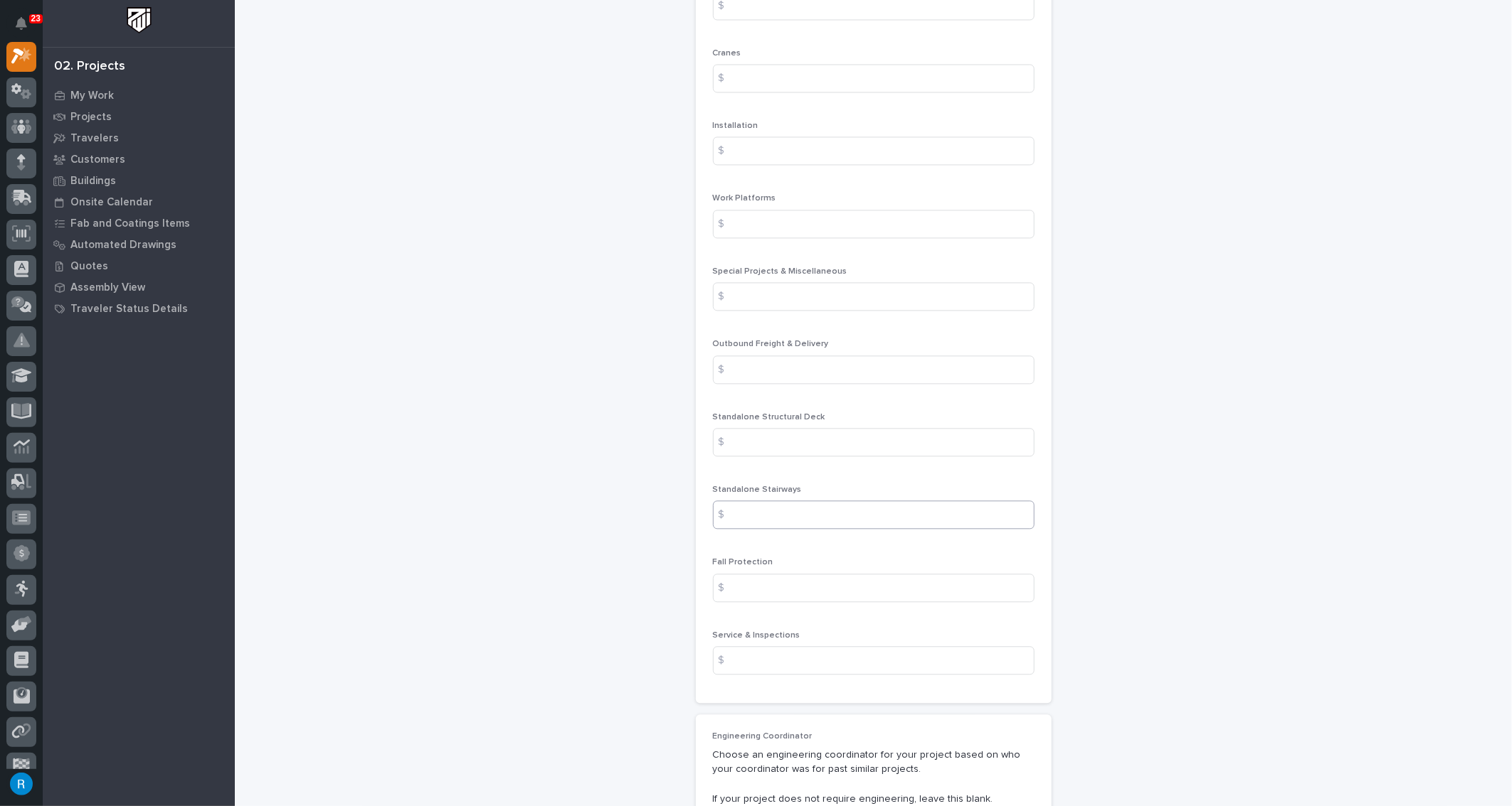
type input "47"
click at [746, 508] on input at bounding box center [873, 515] width 322 height 29
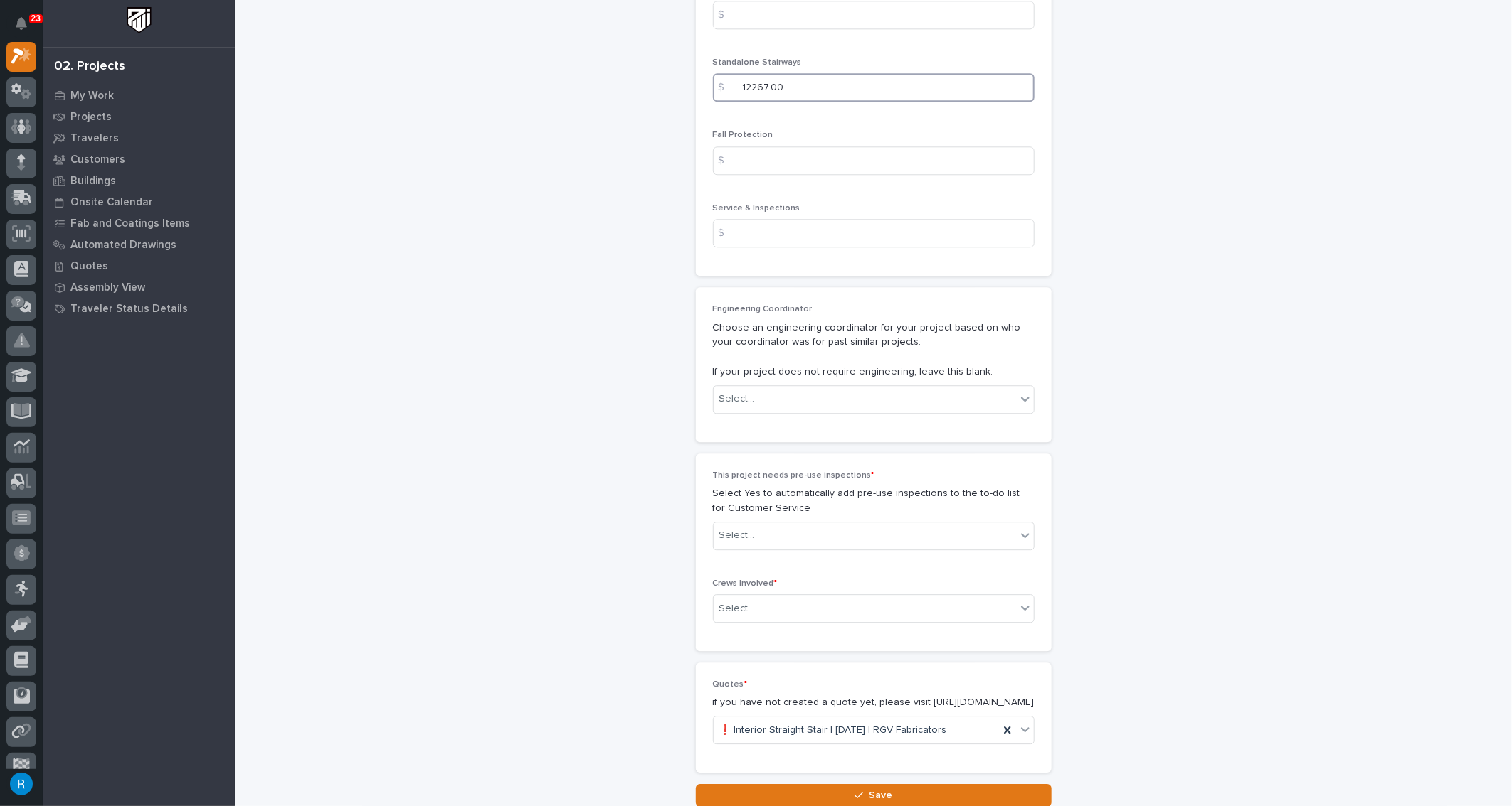
scroll to position [2291, 0]
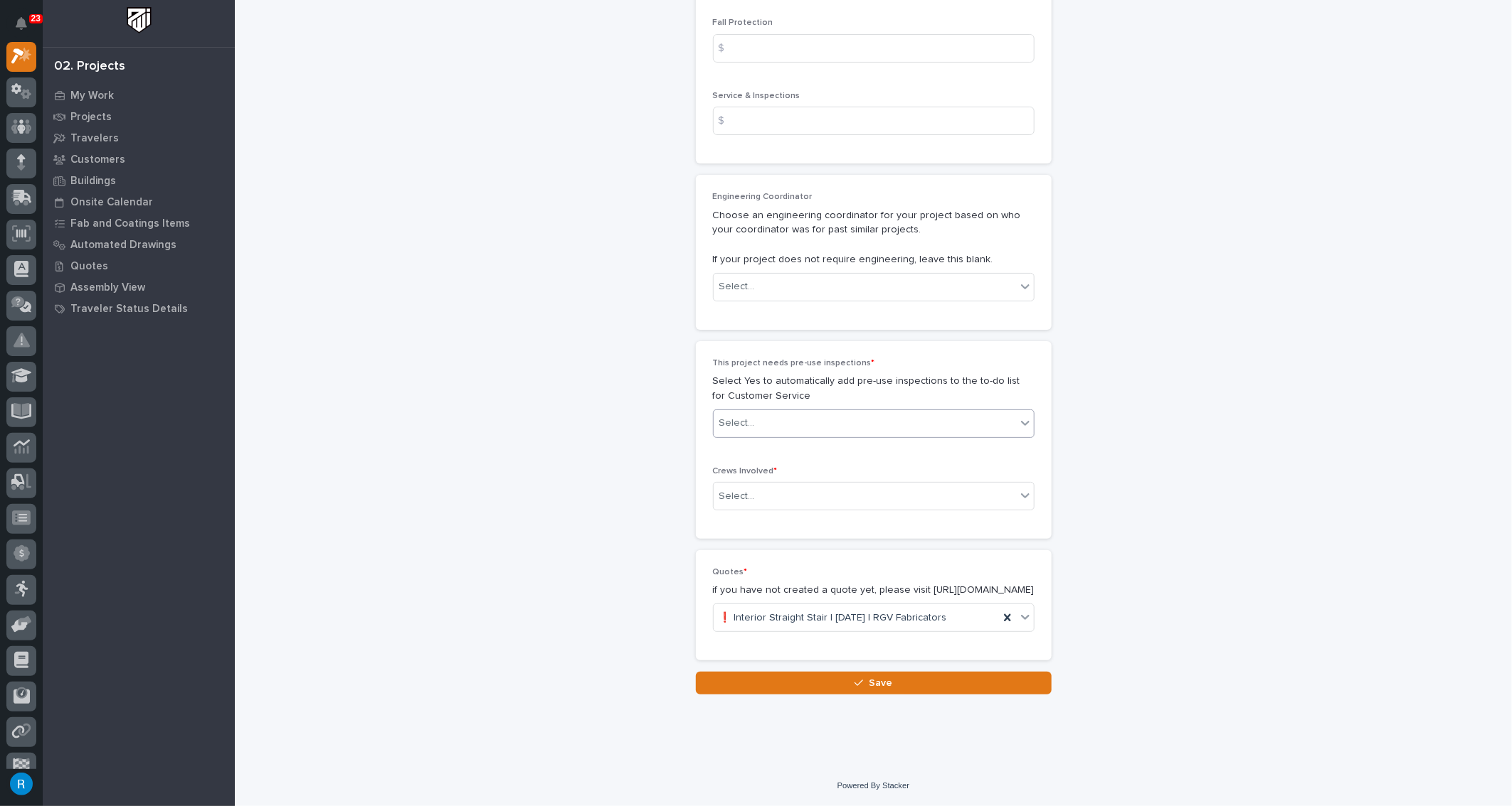
type input "12267.00"
click at [885, 412] on div "Select..." at bounding box center [865, 423] width 302 height 24
click at [726, 462] on div "No" at bounding box center [868, 462] width 320 height 25
click at [793, 485] on div "Select..." at bounding box center [865, 496] width 302 height 24
click at [737, 510] on div "Production" at bounding box center [868, 509] width 320 height 25
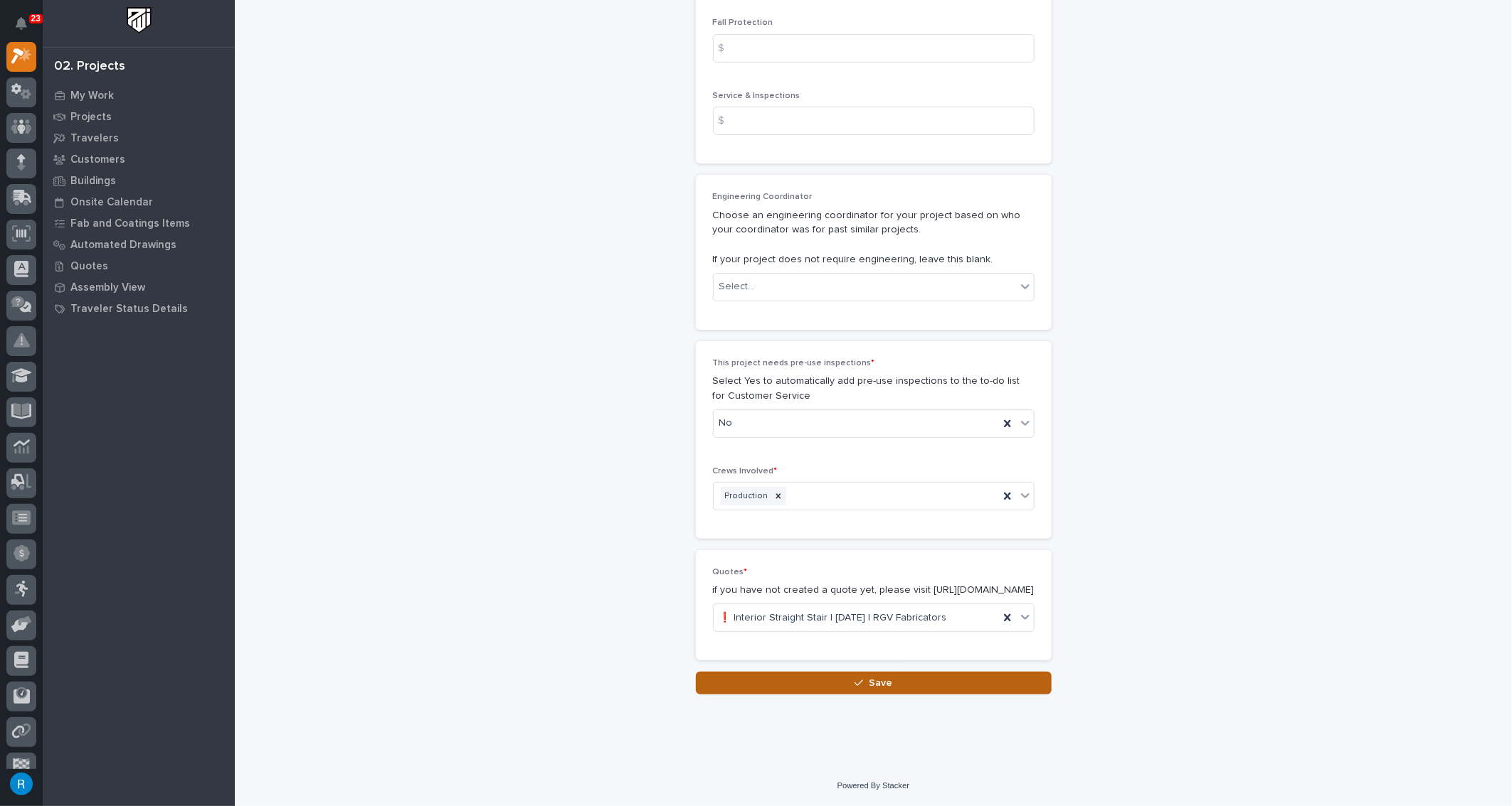
click at [871, 688] on span "Save" at bounding box center [880, 684] width 24 height 13
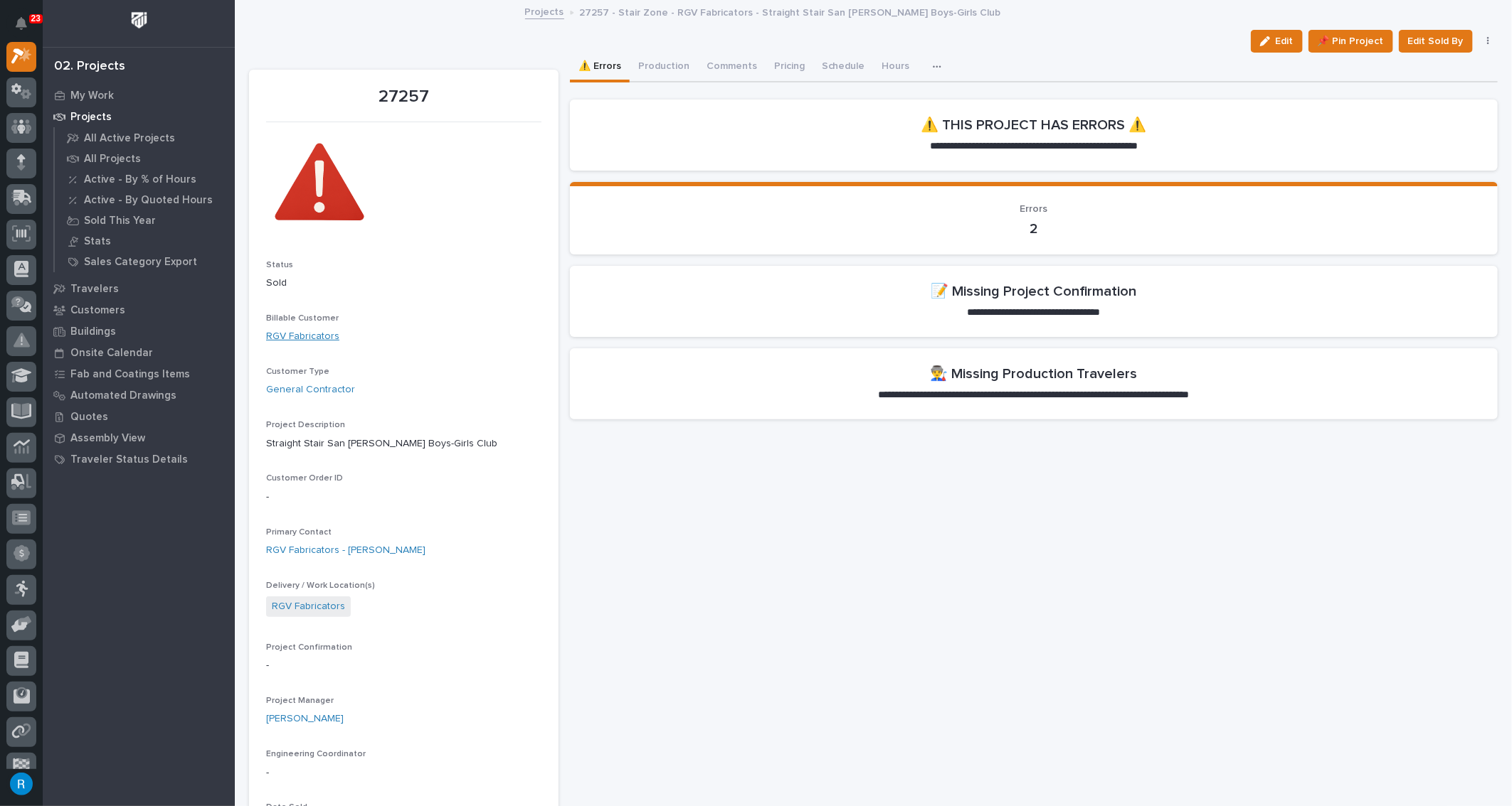
click at [299, 337] on link "RGV Fabricators" at bounding box center [303, 336] width 73 height 15
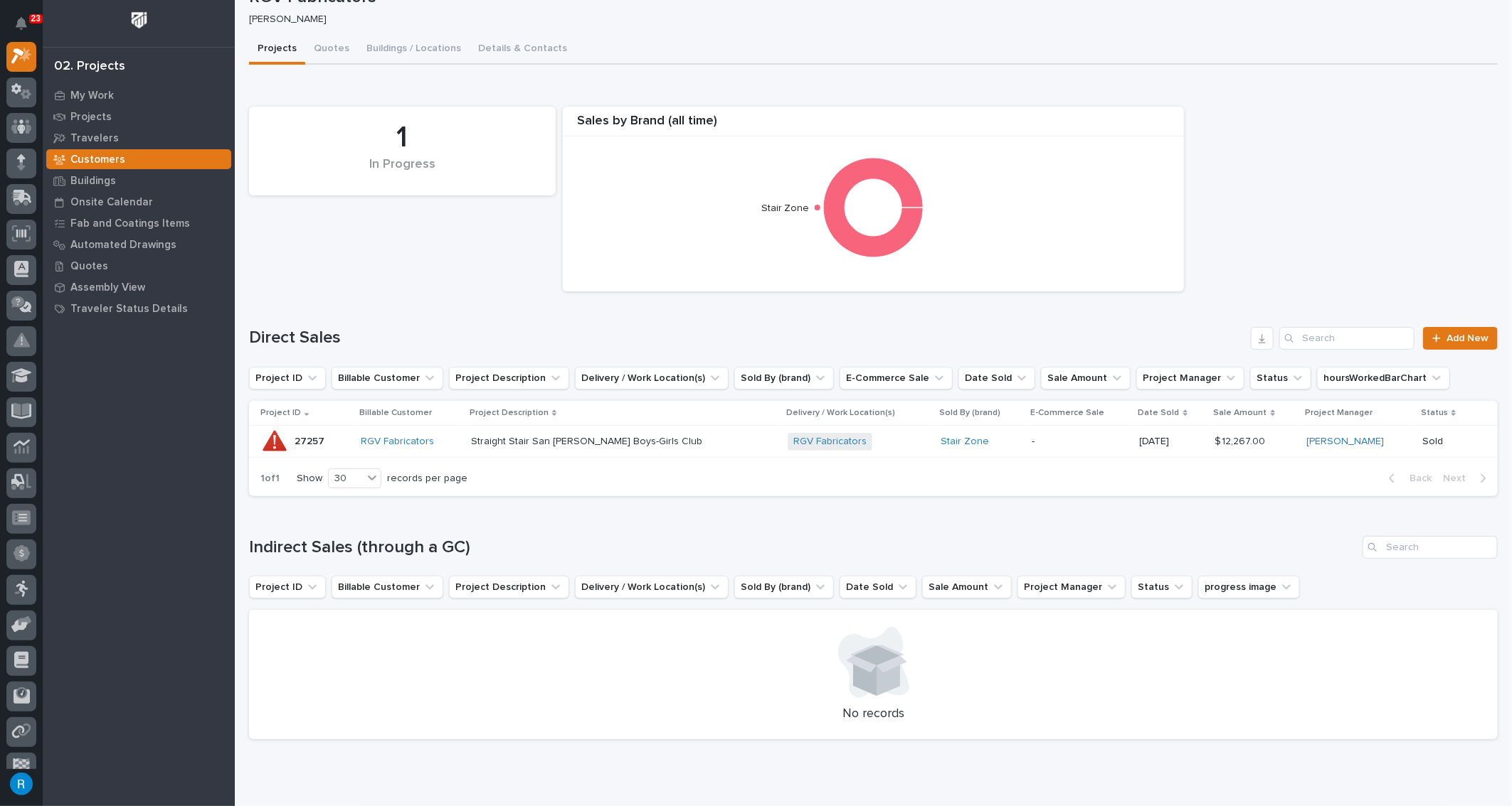
scroll to position [107, 0]
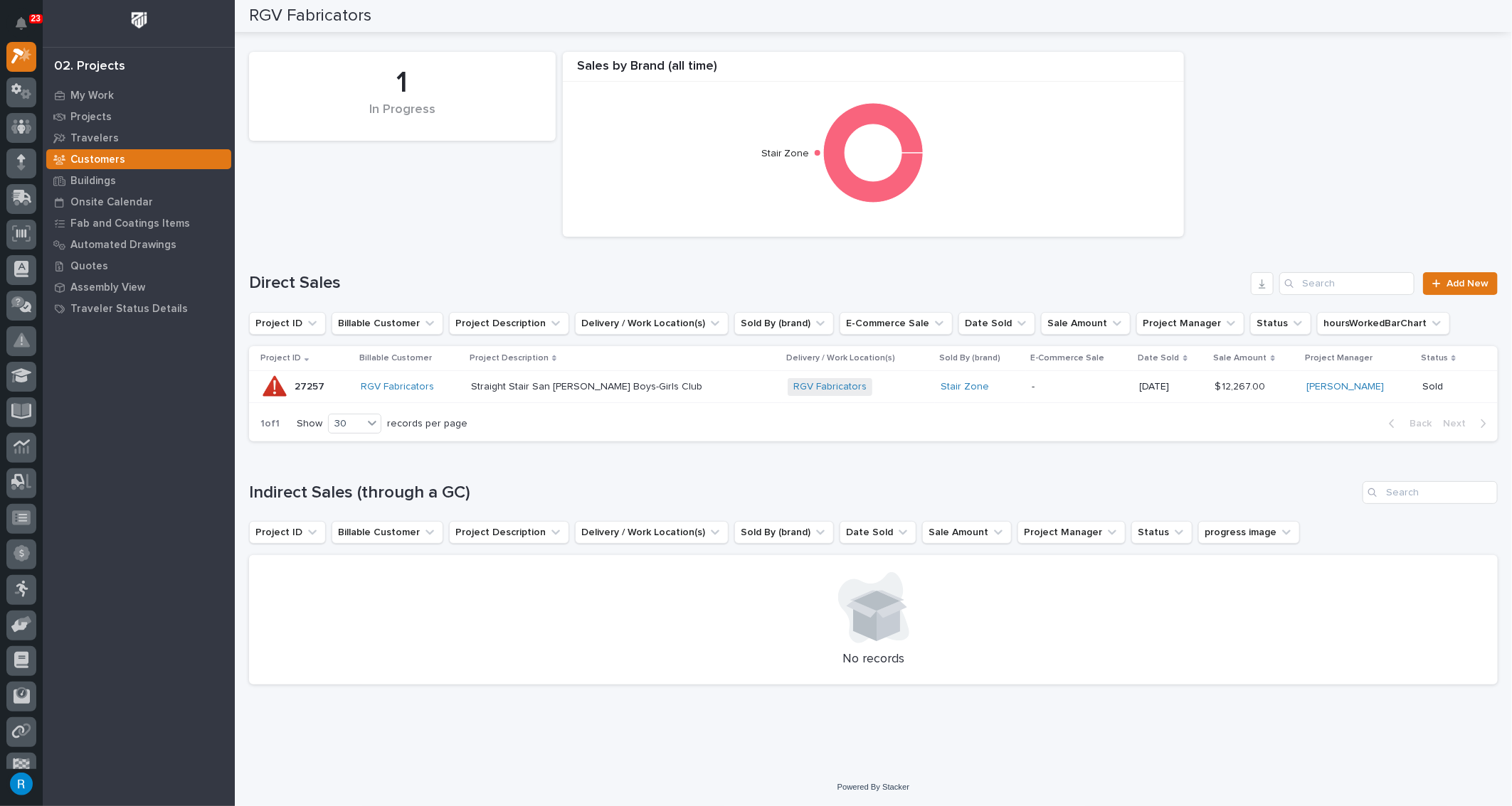
click at [695, 388] on p at bounding box center [596, 387] width 249 height 12
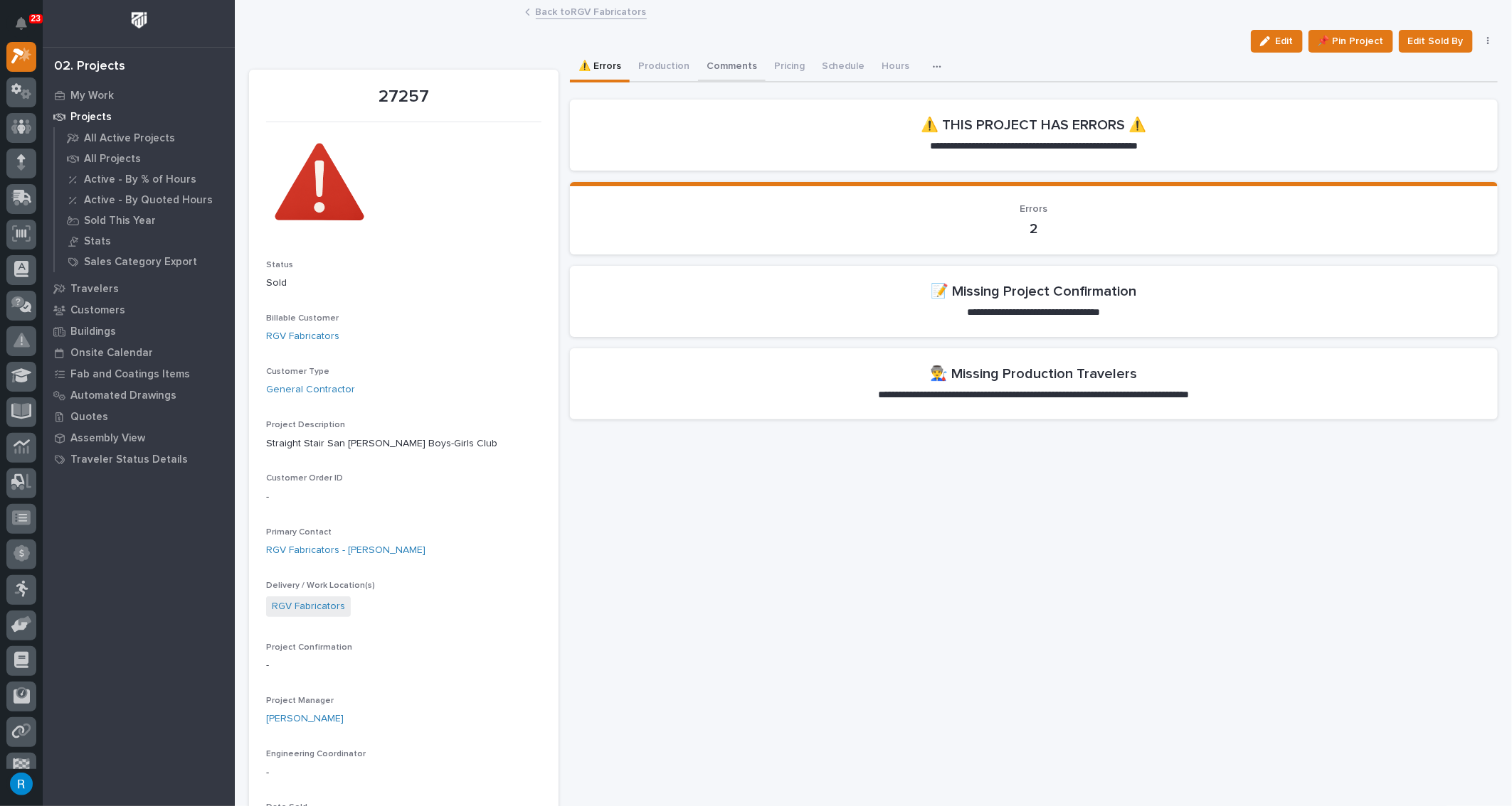
click at [720, 63] on button "Comments" at bounding box center [732, 68] width 67 height 30
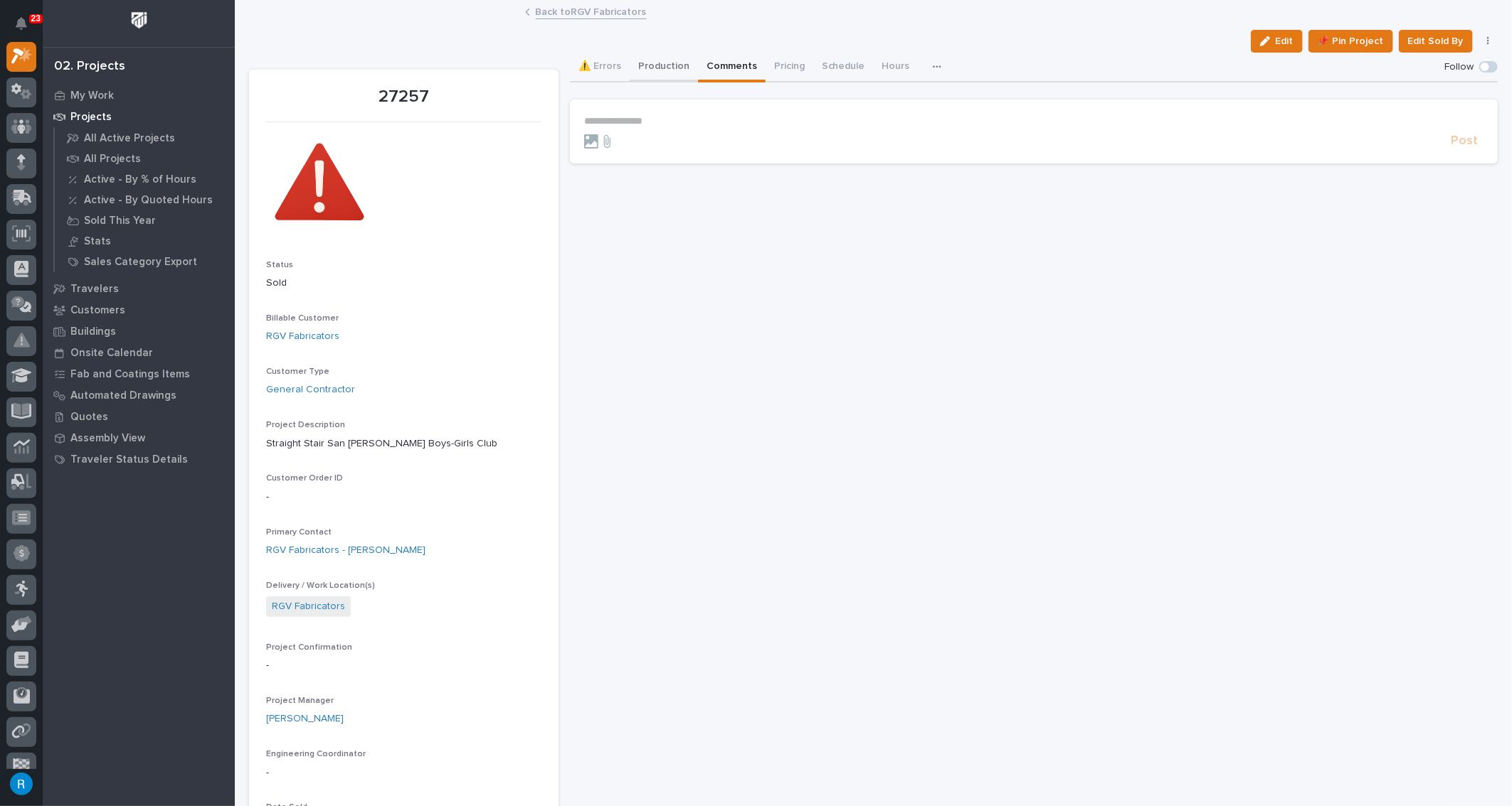
click at [652, 66] on button "Production" at bounding box center [663, 68] width 68 height 30
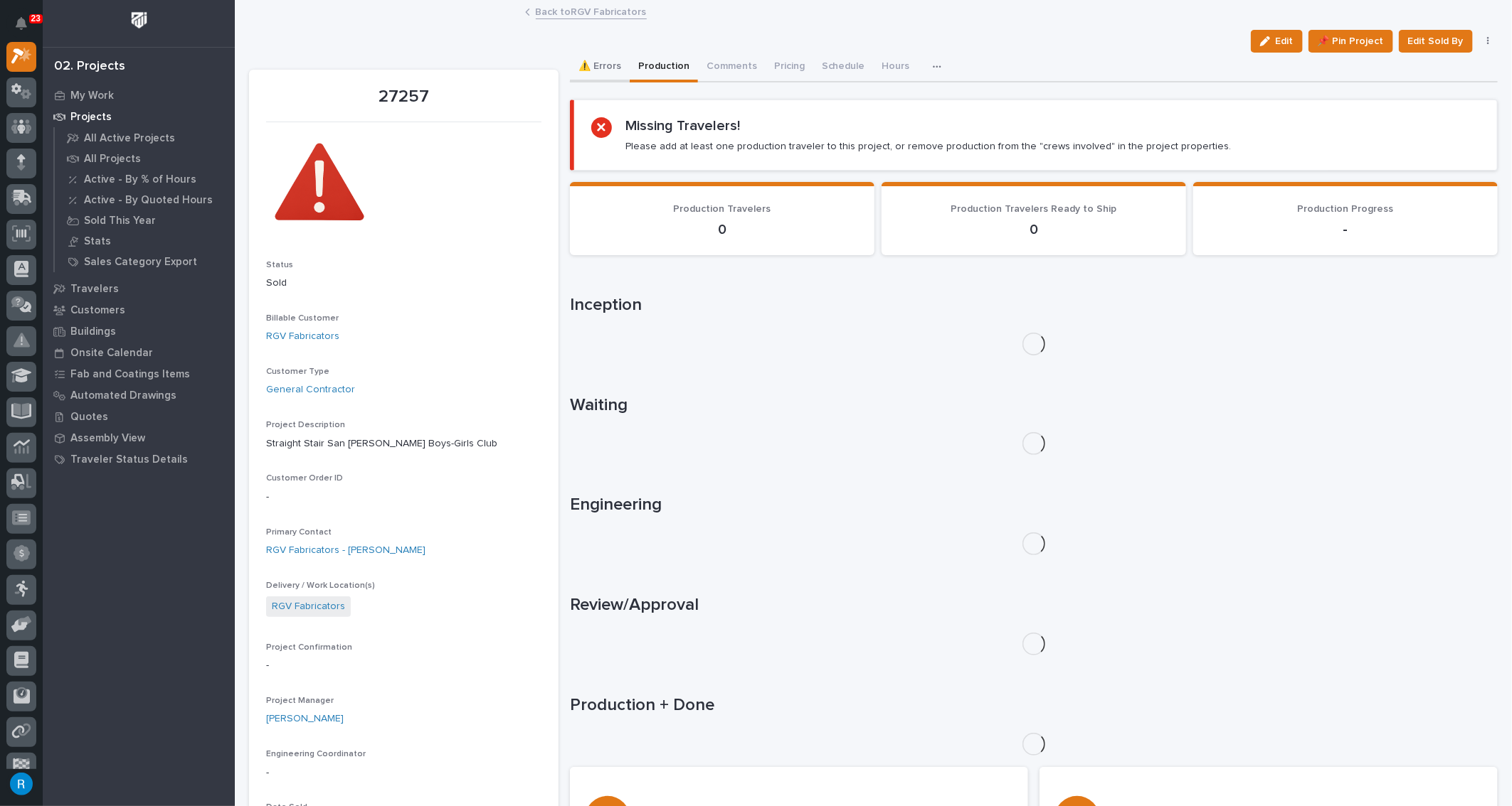
click at [605, 64] on button "⚠️ Errors" at bounding box center [599, 68] width 59 height 30
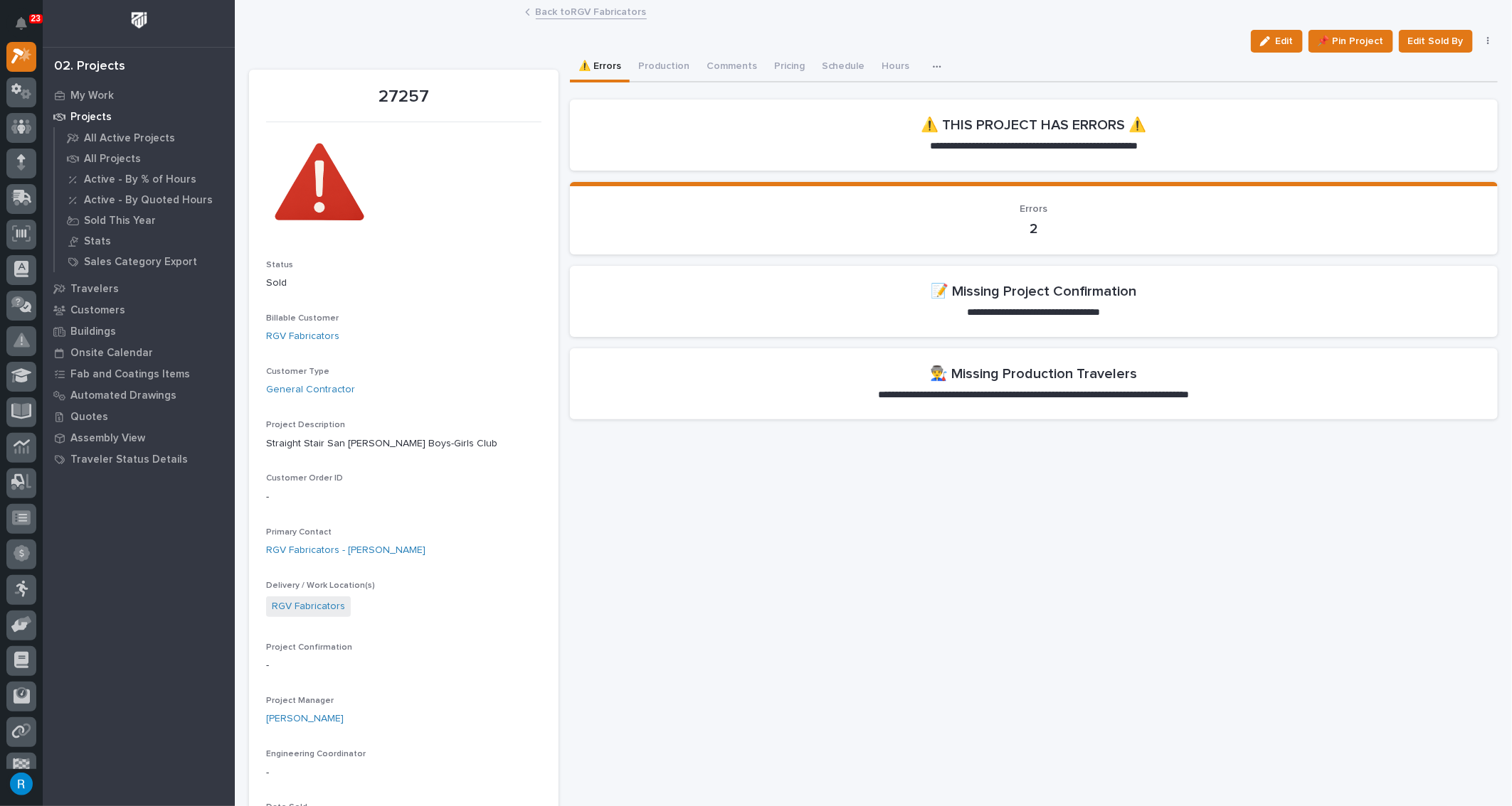
click at [933, 67] on icon "button" at bounding box center [937, 67] width 9 height 10
click at [991, 47] on div "Edit 📌 Pin Project Edit Sold By Cancel 🗑️ Delete" at bounding box center [873, 42] width 1248 height 23
click at [315, 333] on link "RGV Fabricators" at bounding box center [303, 336] width 73 height 15
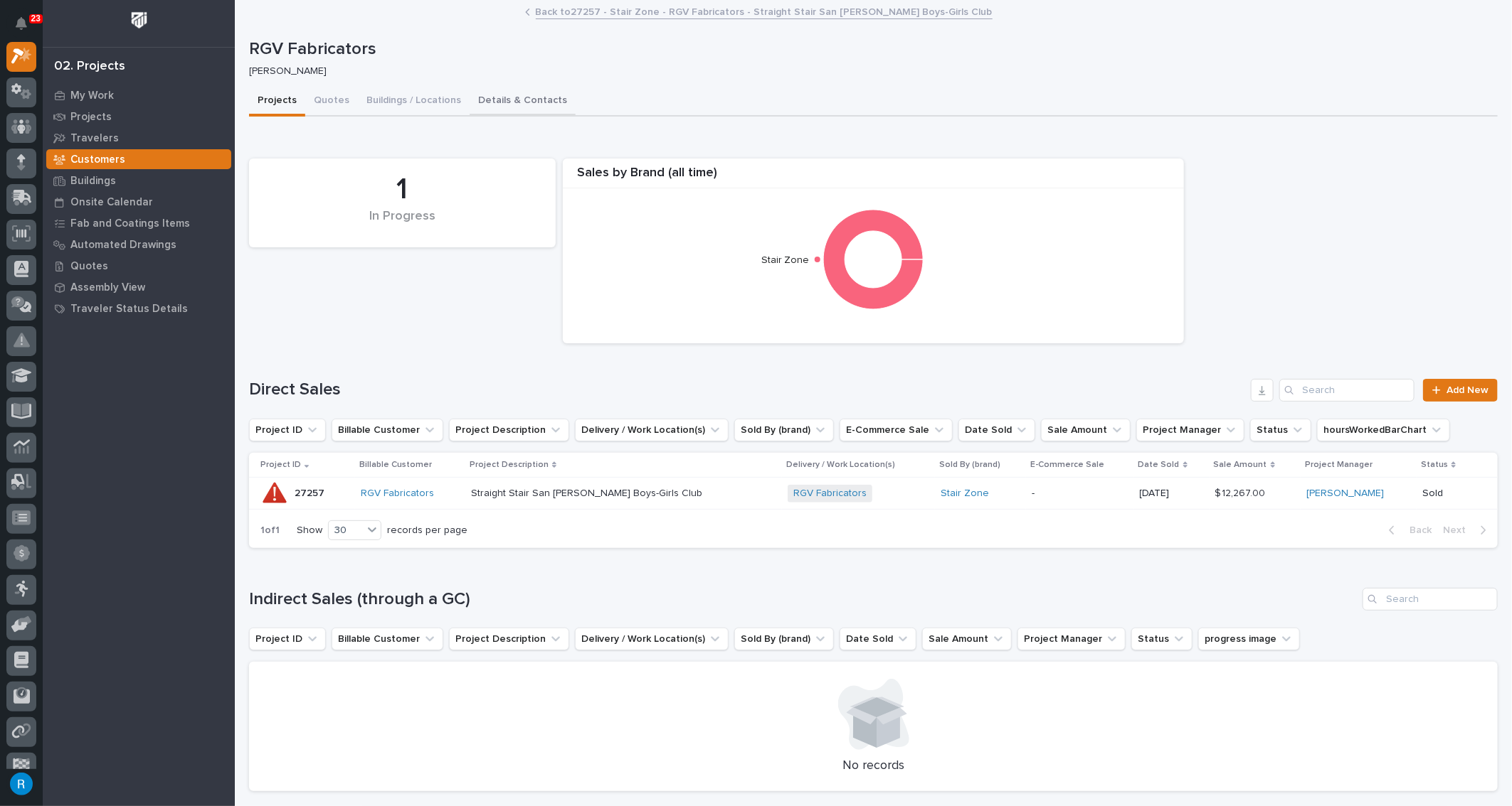
click at [509, 101] on button "Details & Contacts" at bounding box center [523, 102] width 106 height 30
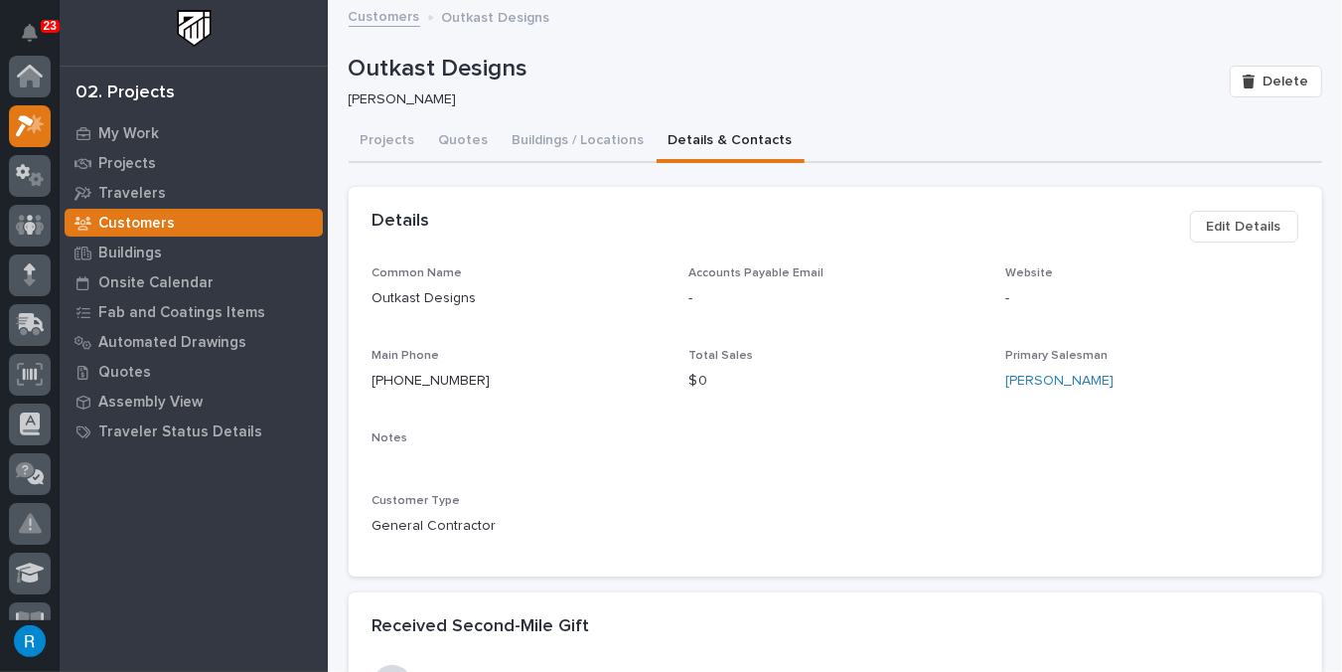
scroll to position [50, 0]
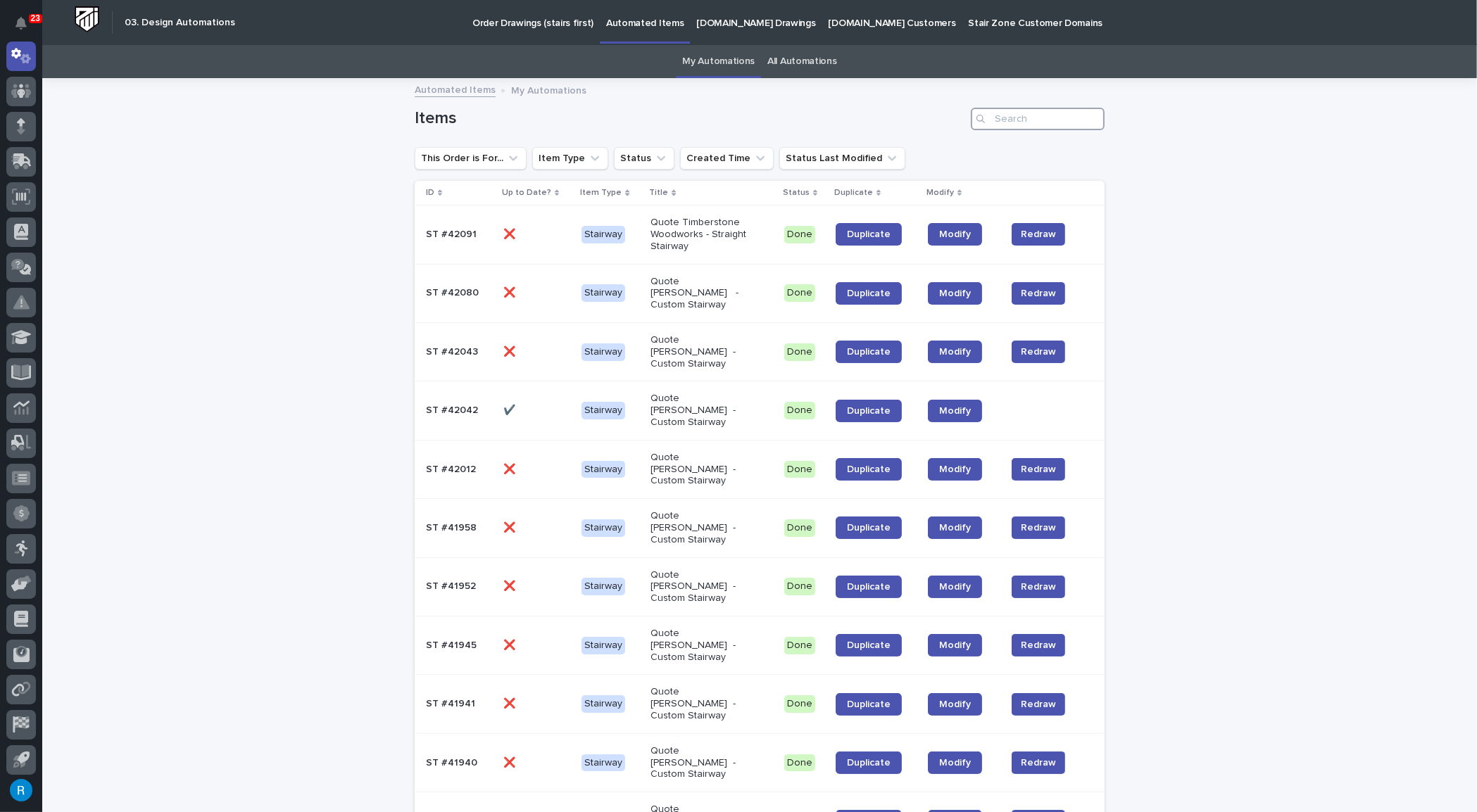
click at [1016, 118] on input "Search" at bounding box center [1038, 119] width 134 height 23
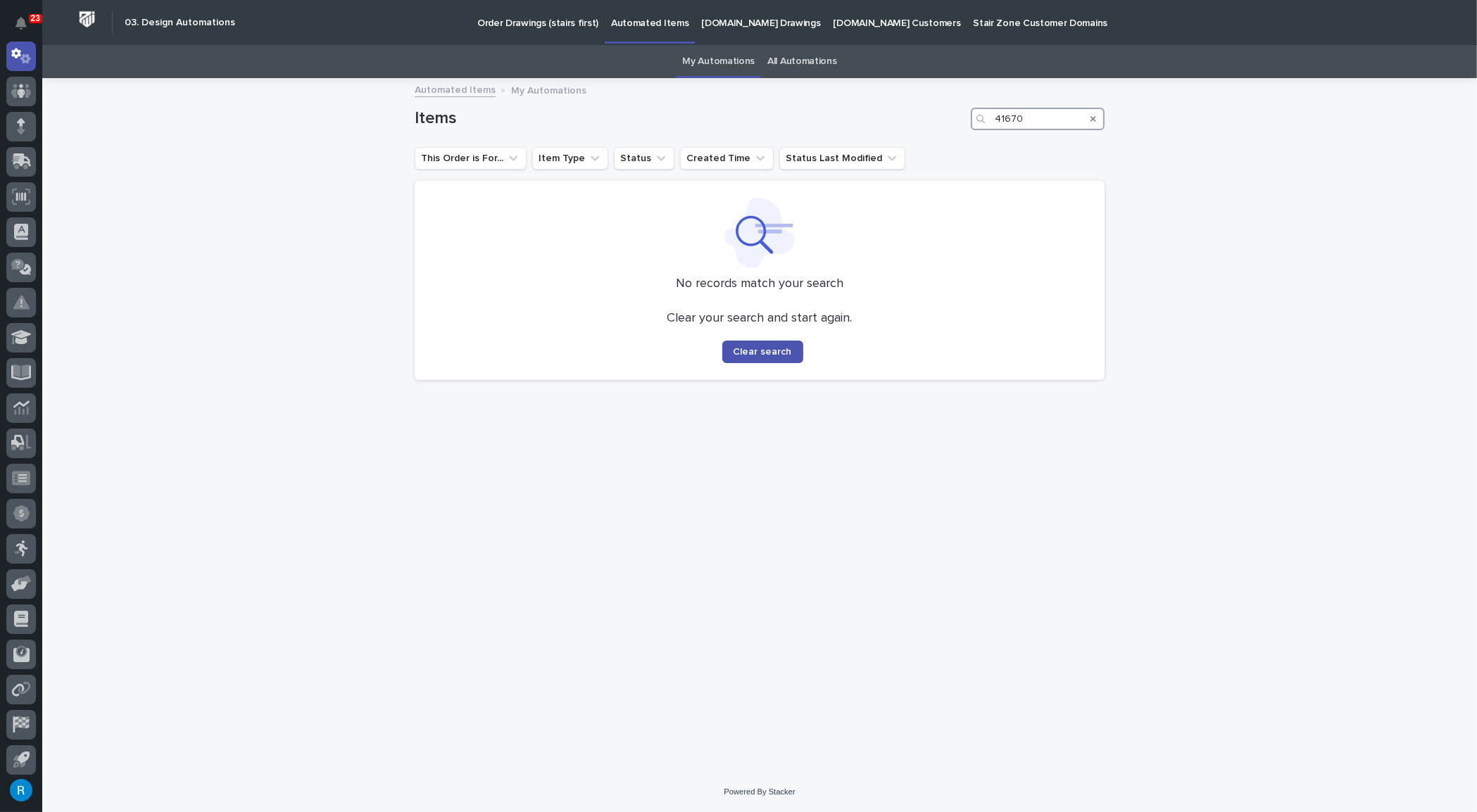
type input "41670"
click at [713, 24] on p "[DOMAIN_NAME] Drawings" at bounding box center [760, 15] width 119 height 30
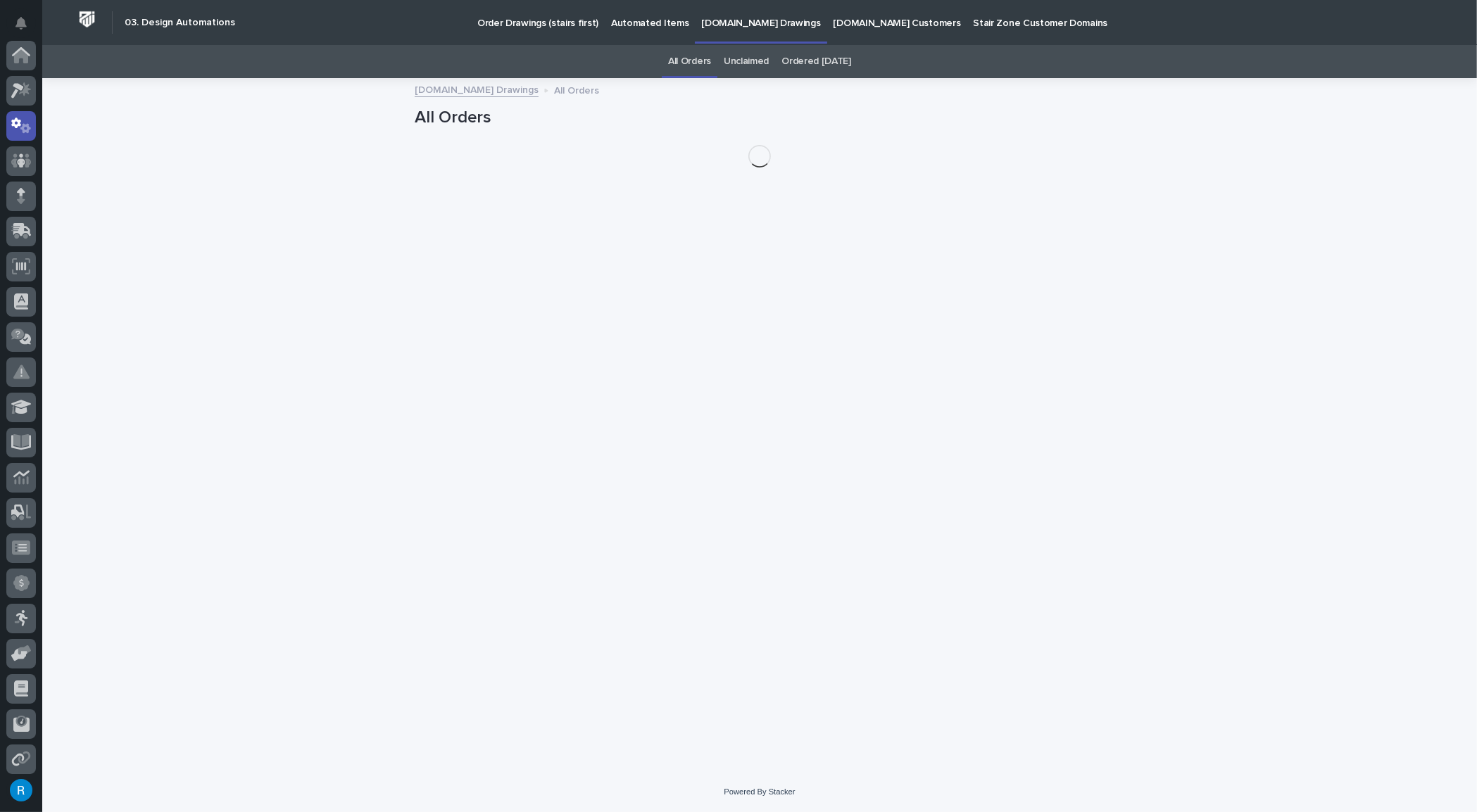
scroll to position [69, 0]
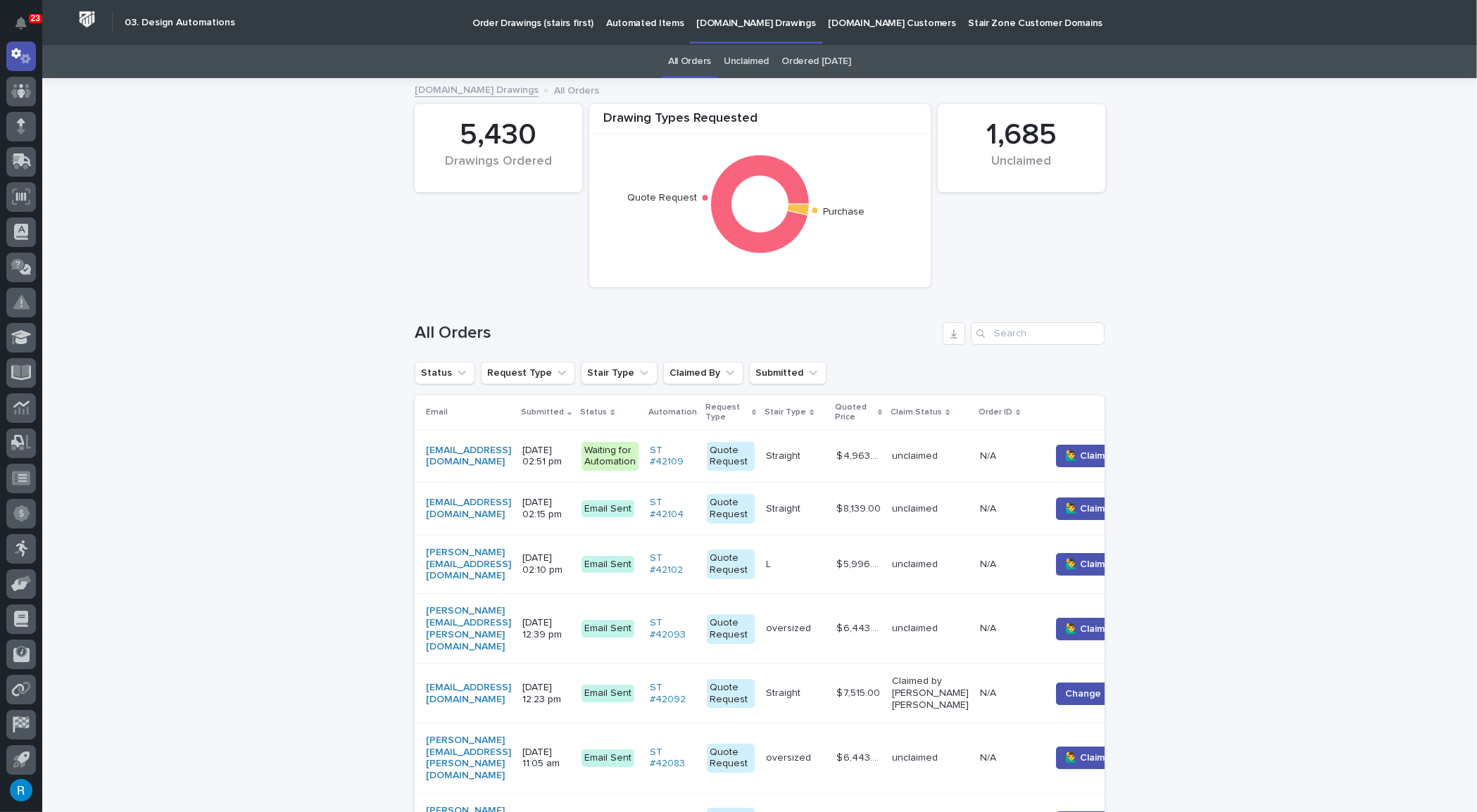
click at [984, 334] on div "Search" at bounding box center [982, 334] width 23 height 23
click at [999, 332] on input "Search" at bounding box center [1038, 334] width 134 height 23
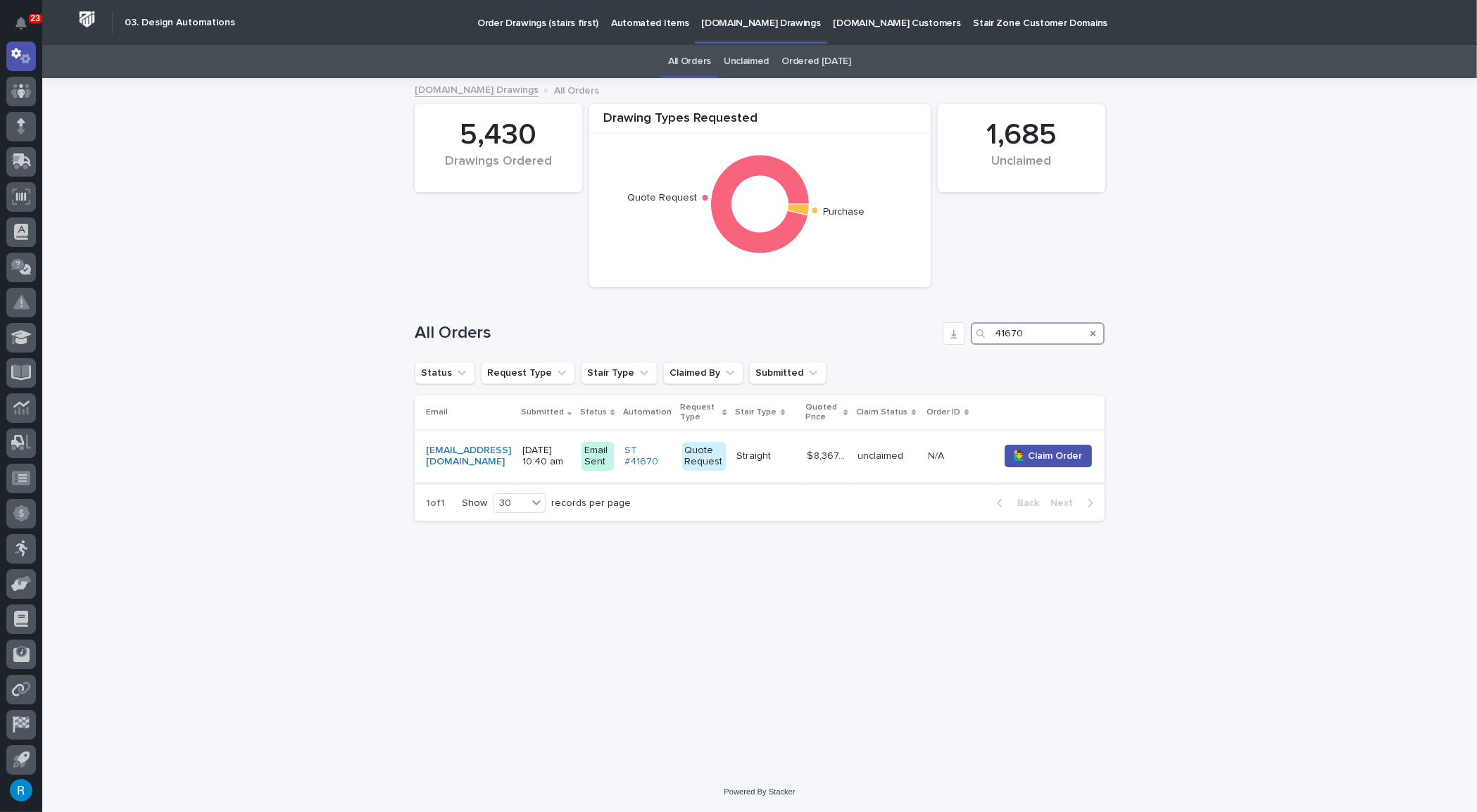
type input "41670"
click at [528, 459] on td "[DATE] 10:40 am" at bounding box center [546, 456] width 59 height 53
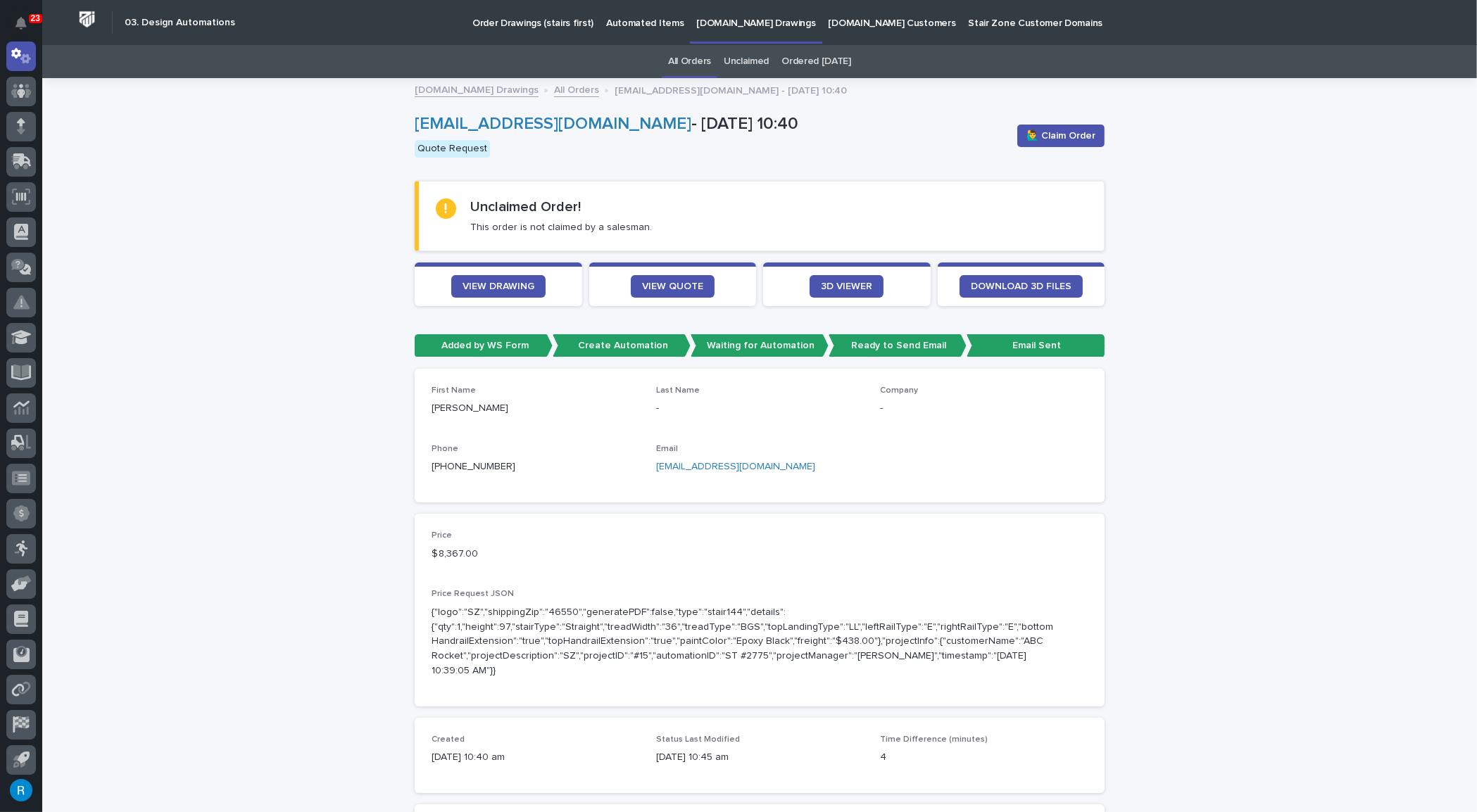
click at [629, 23] on p "Automated Items" at bounding box center [644, 15] width 77 height 30
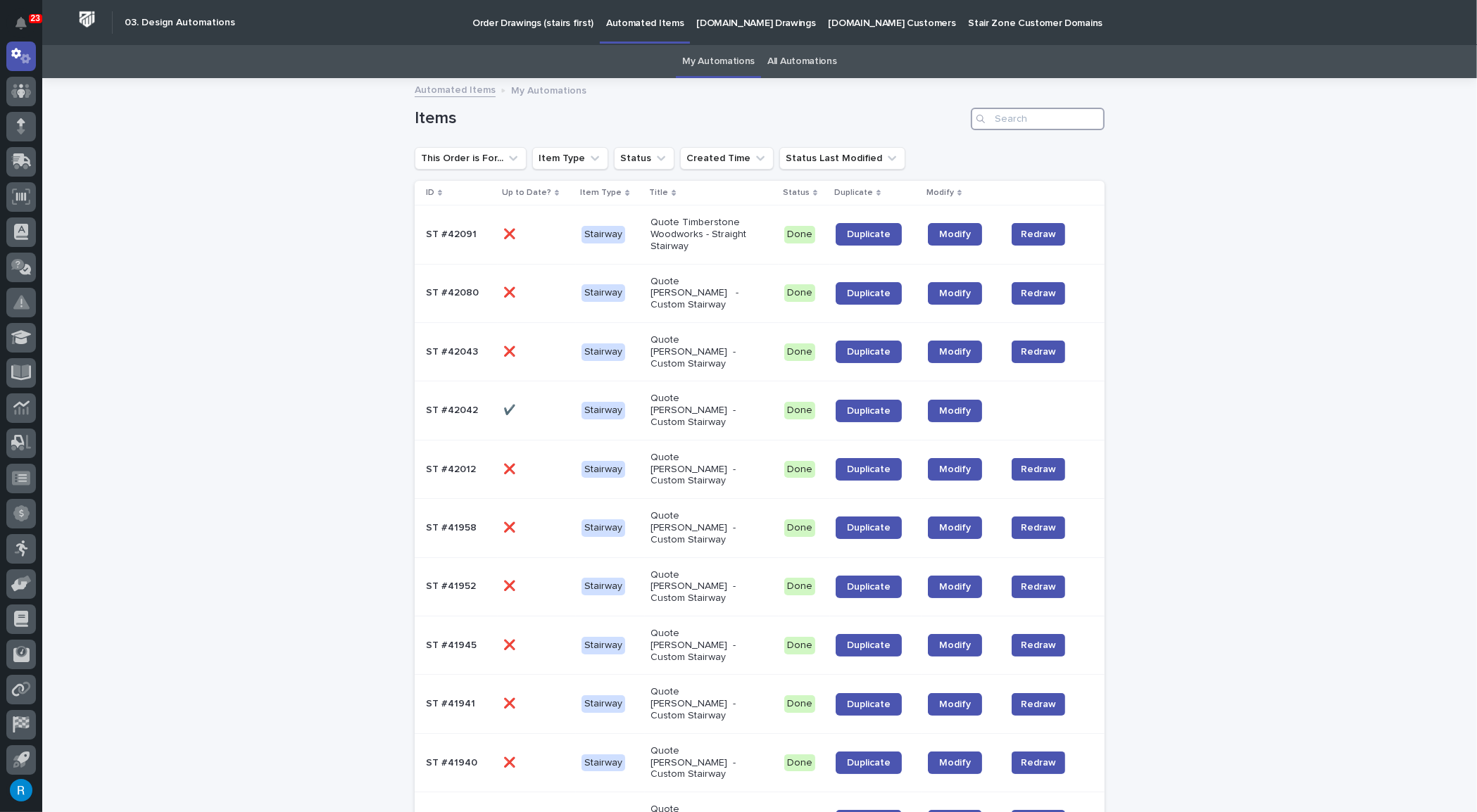
click at [1009, 122] on input "Search" at bounding box center [1038, 119] width 134 height 23
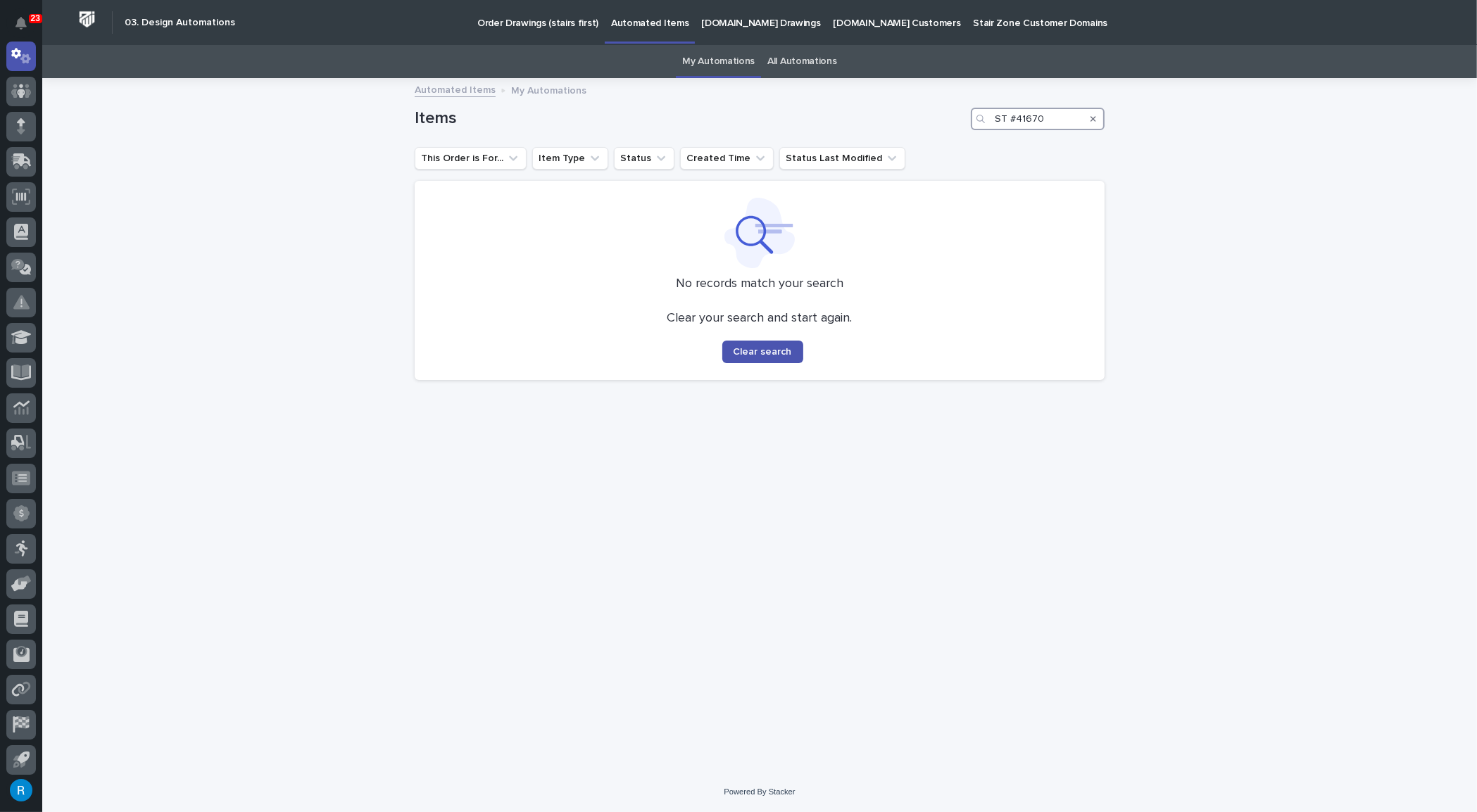
type input "ST #41670"
click at [792, 60] on link "All Automations" at bounding box center [802, 62] width 69 height 33
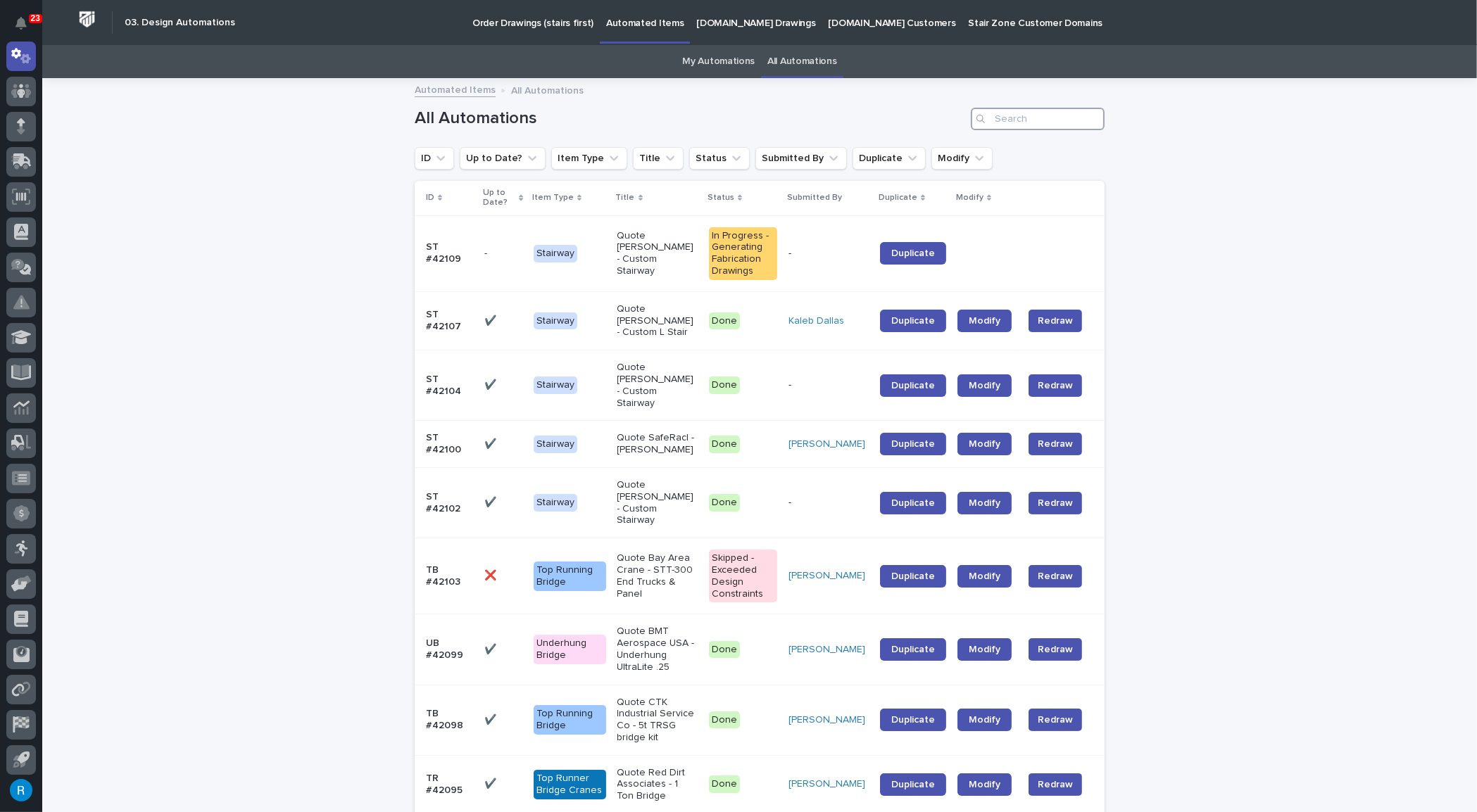
click at [1011, 116] on input "Search" at bounding box center [1038, 119] width 134 height 23
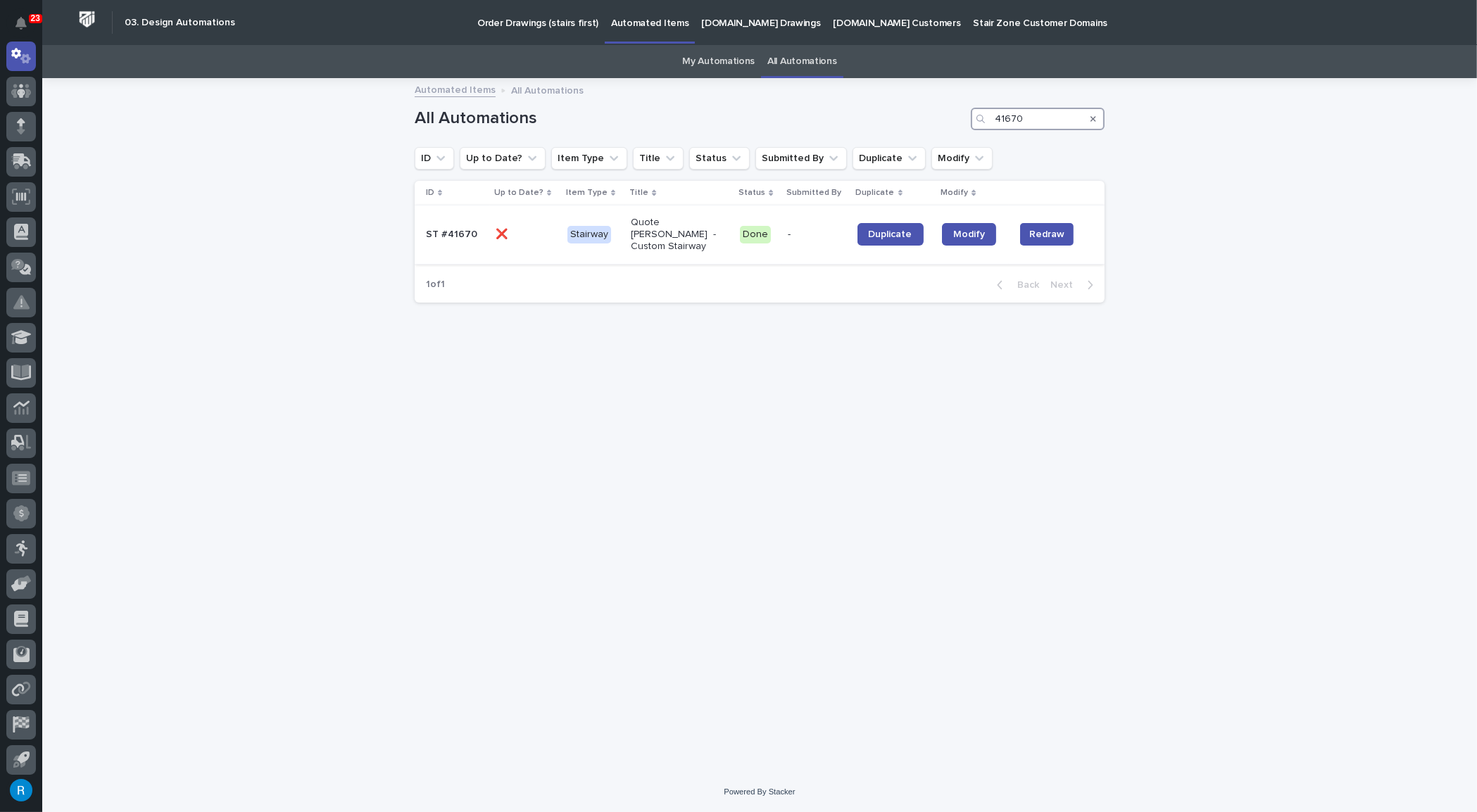
type input "41670"
click at [537, 230] on p at bounding box center [525, 235] width 60 height 12
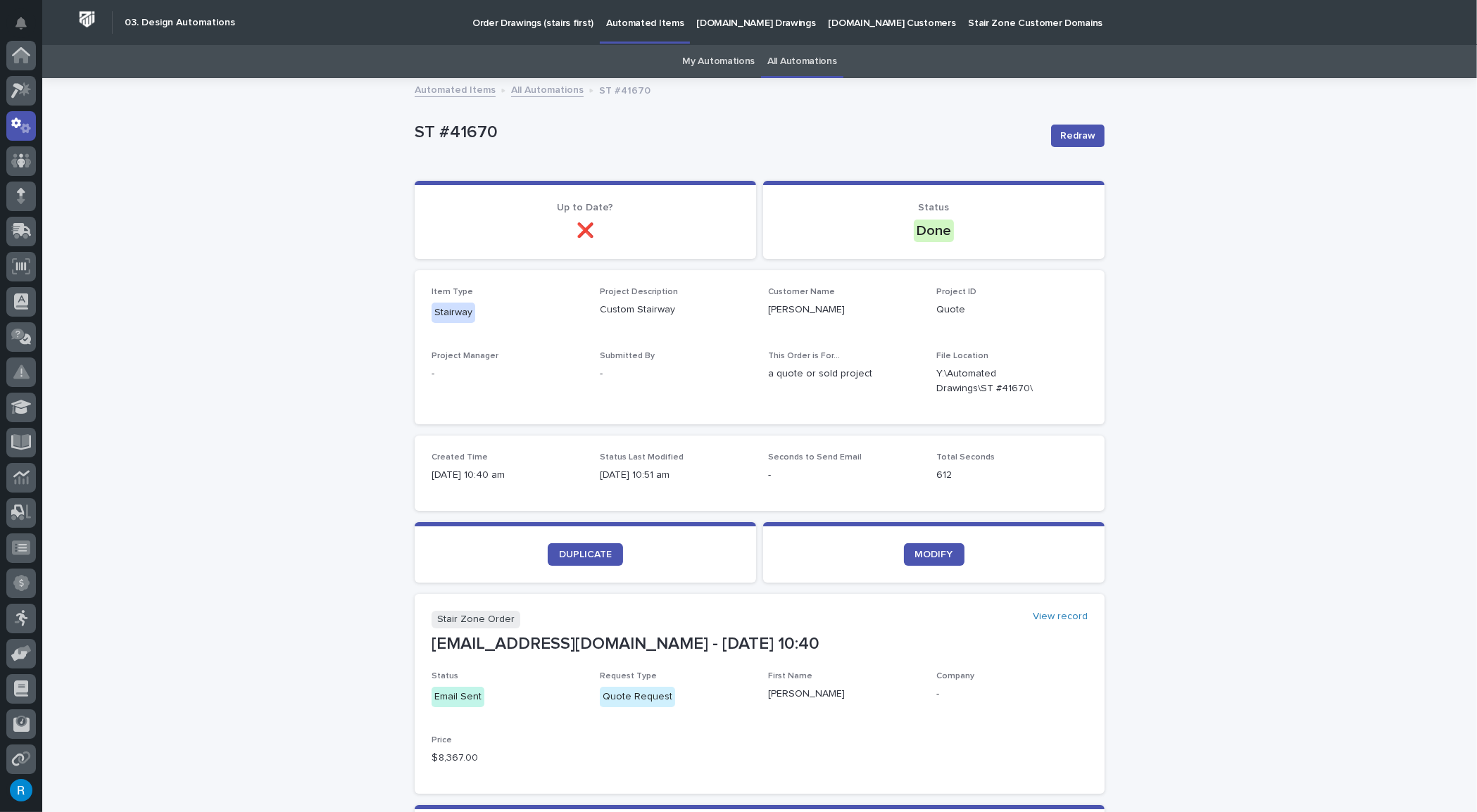
scroll to position [69, 0]
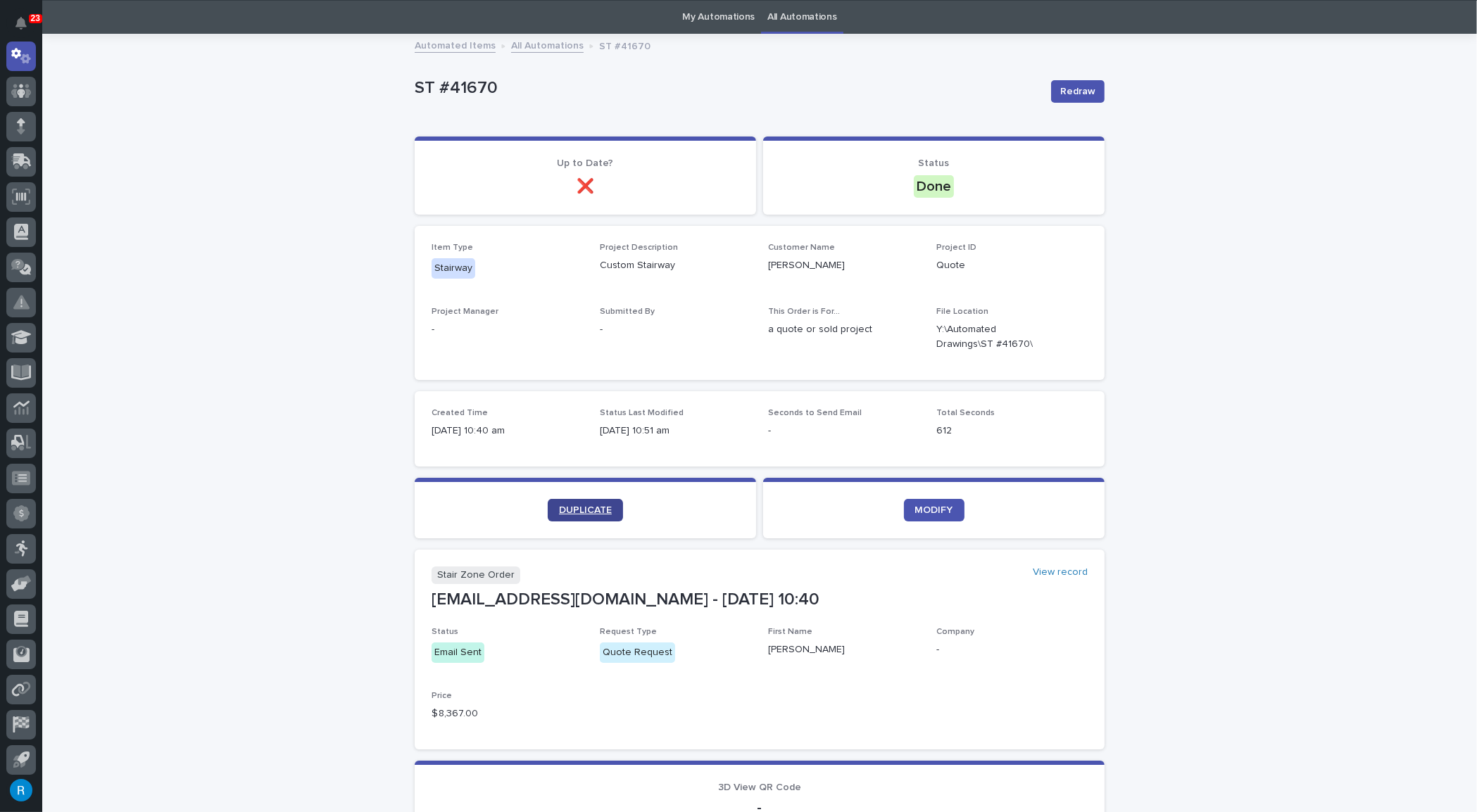
click at [585, 509] on span "DUPLICATE" at bounding box center [585, 510] width 53 height 10
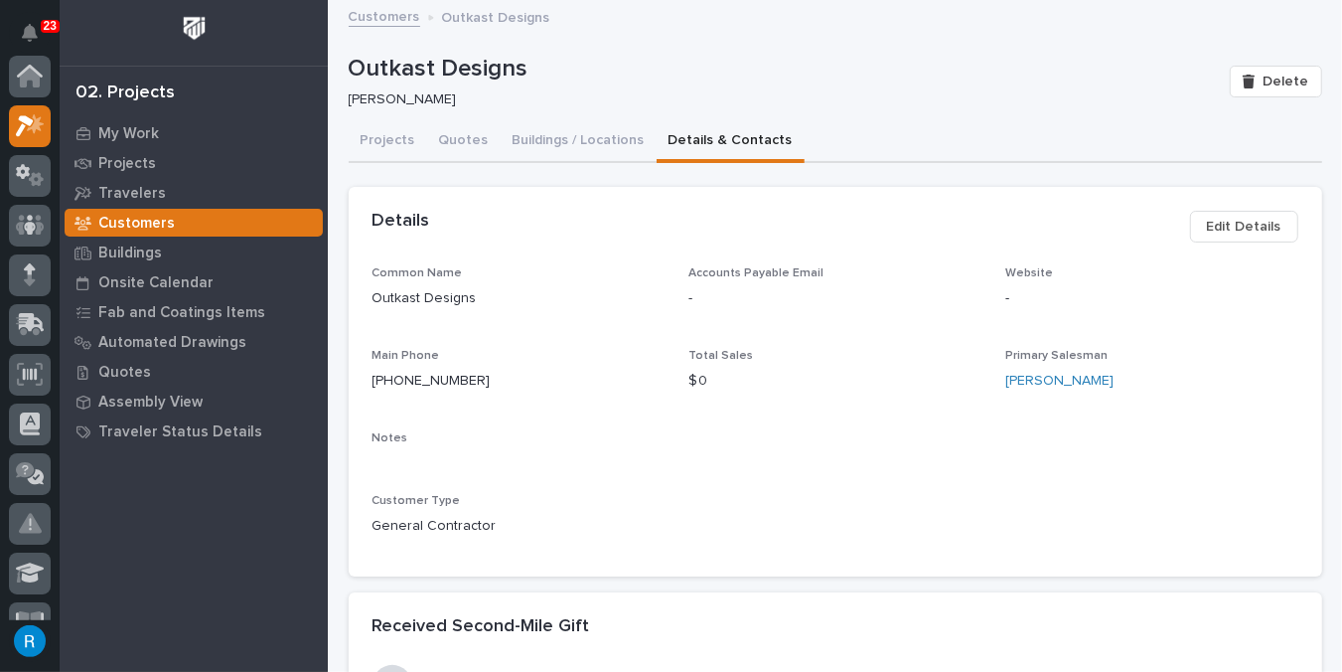
scroll to position [50, 0]
